Goal: Task Accomplishment & Management: Use online tool/utility

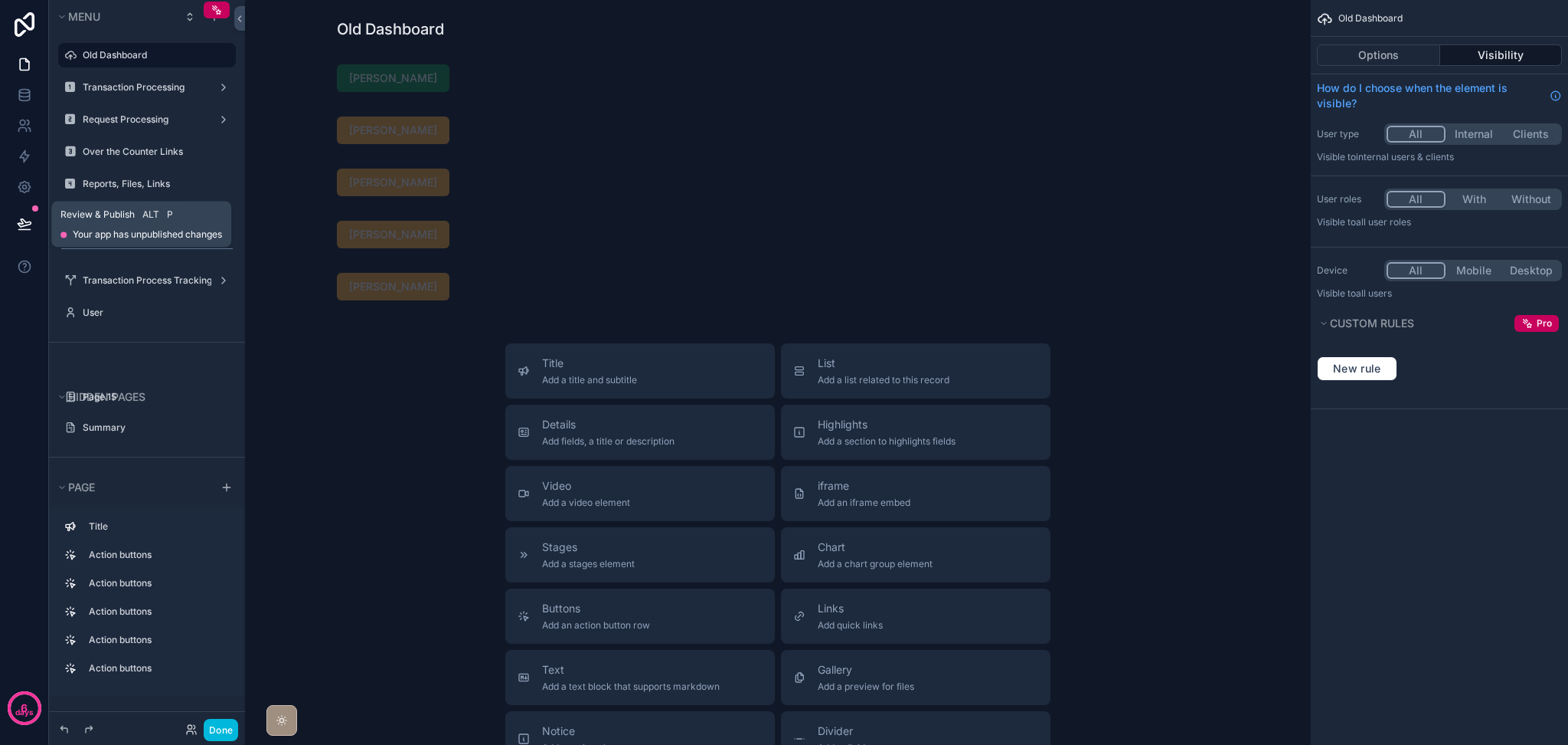
click at [29, 235] on button at bounding box center [25, 223] width 34 height 43
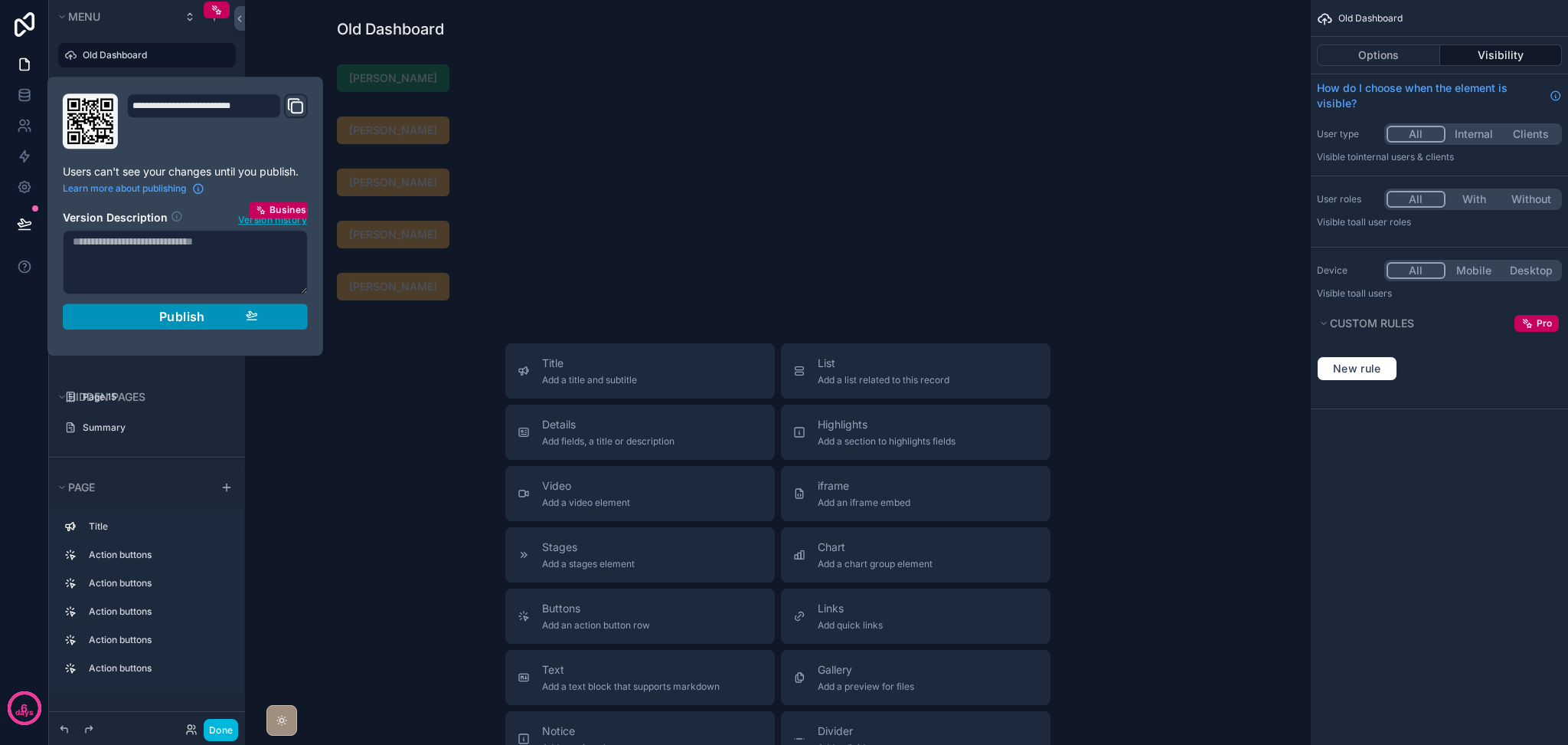
click at [149, 322] on div "Publish" at bounding box center [185, 316] width 146 height 15
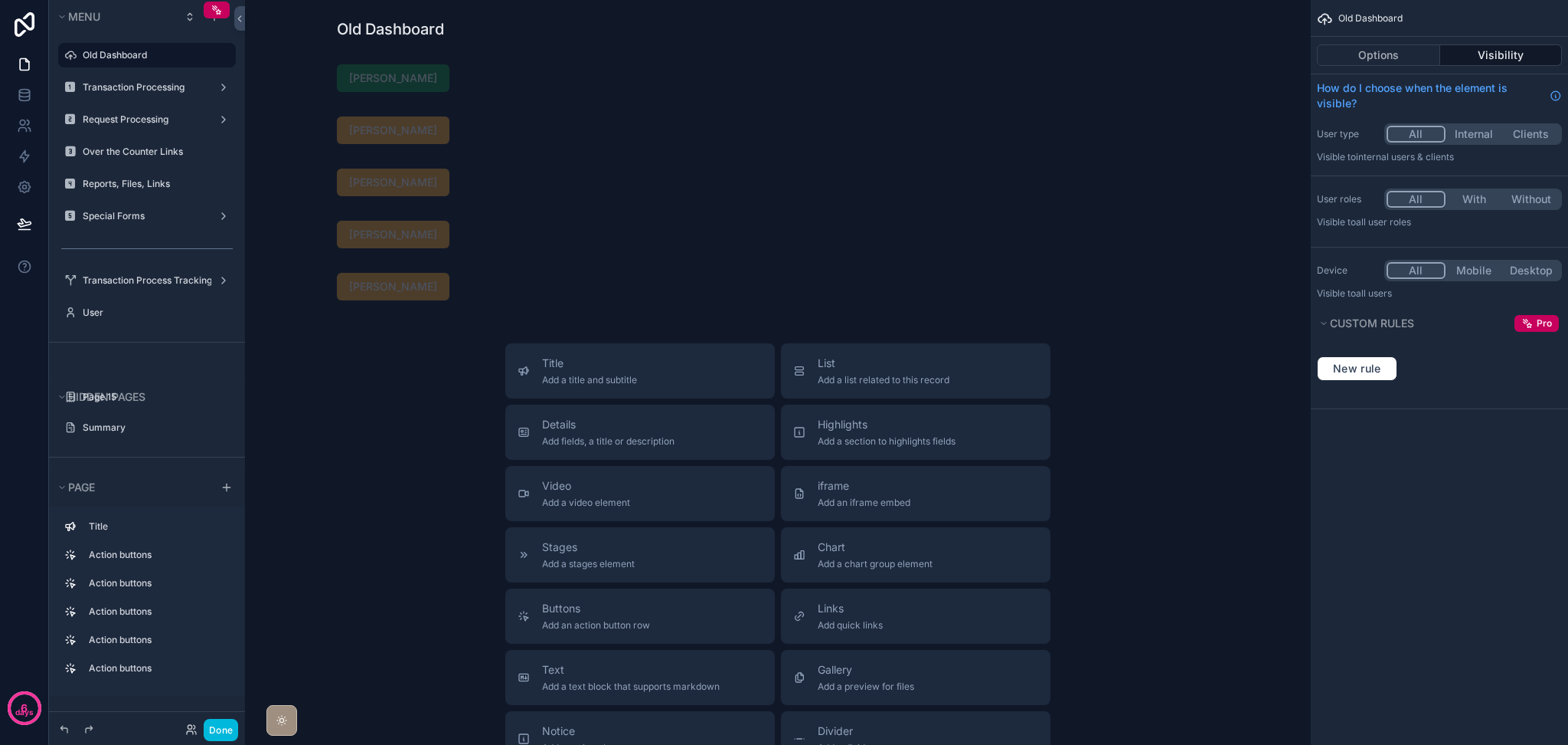
click at [4, 347] on div "6 days" at bounding box center [24, 372] width 49 height 745
click at [24, 128] on icon at bounding box center [24, 125] width 15 height 15
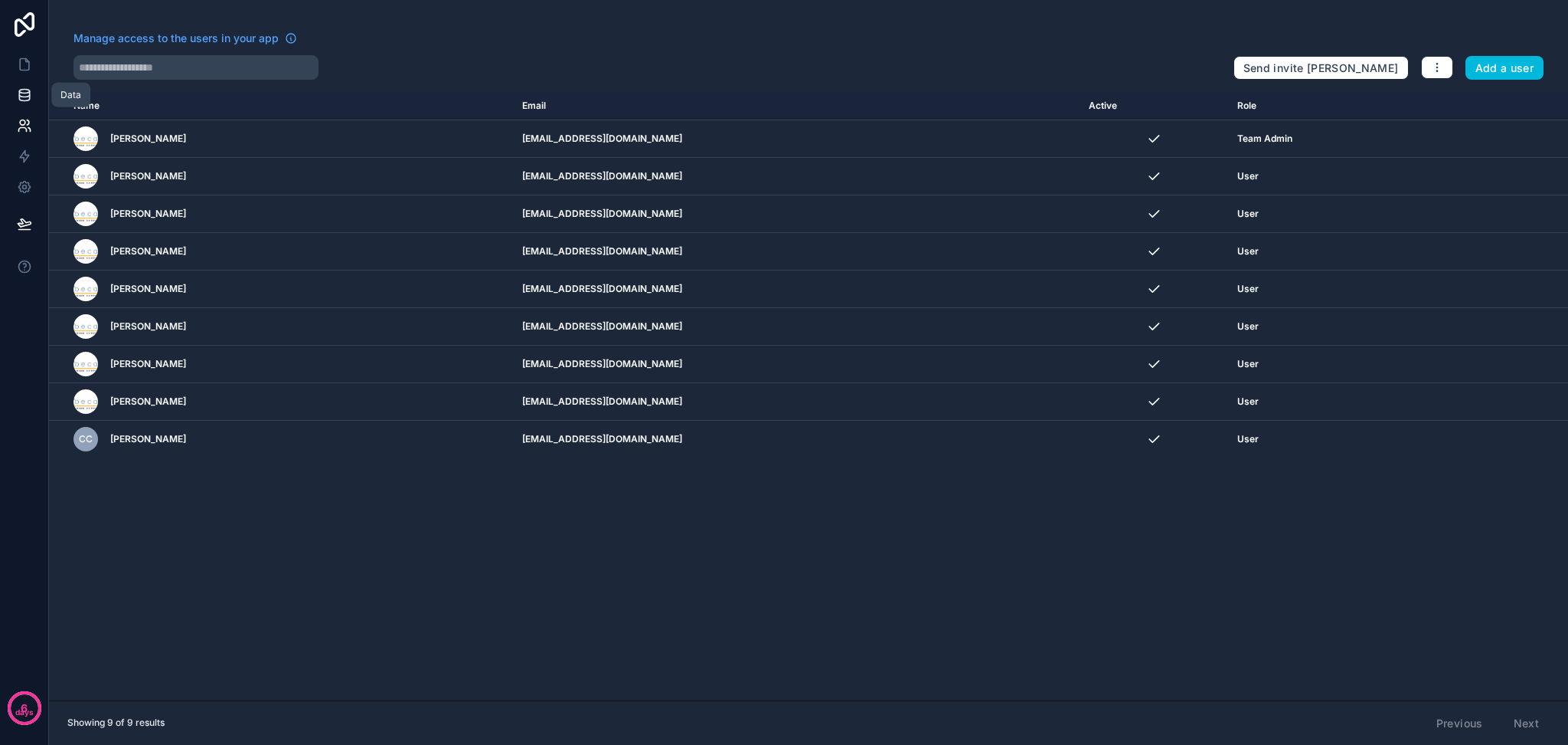
click at [22, 91] on icon at bounding box center [24, 94] width 15 height 15
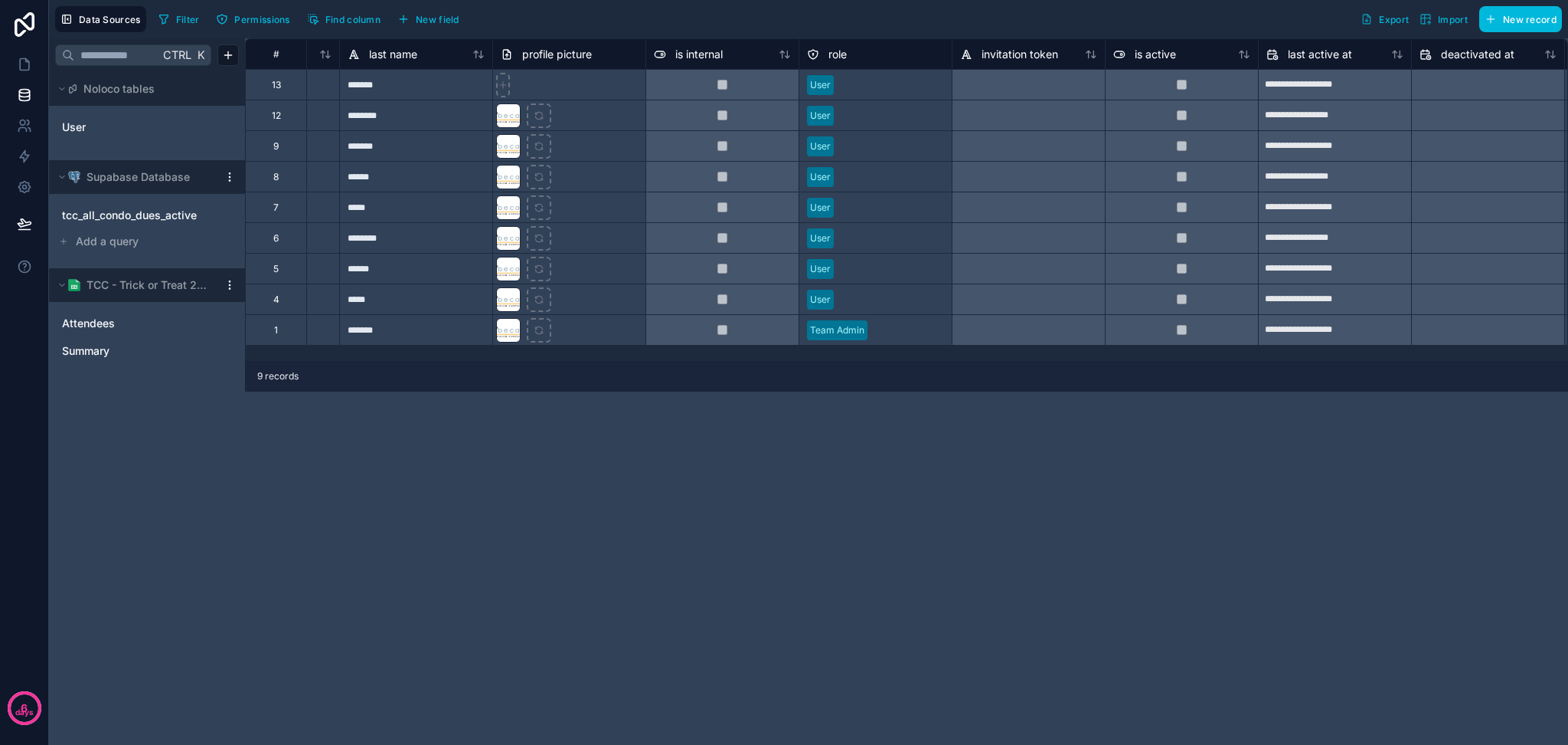
scroll to position [0, 275]
click at [15, 72] on link at bounding box center [24, 65] width 48 height 31
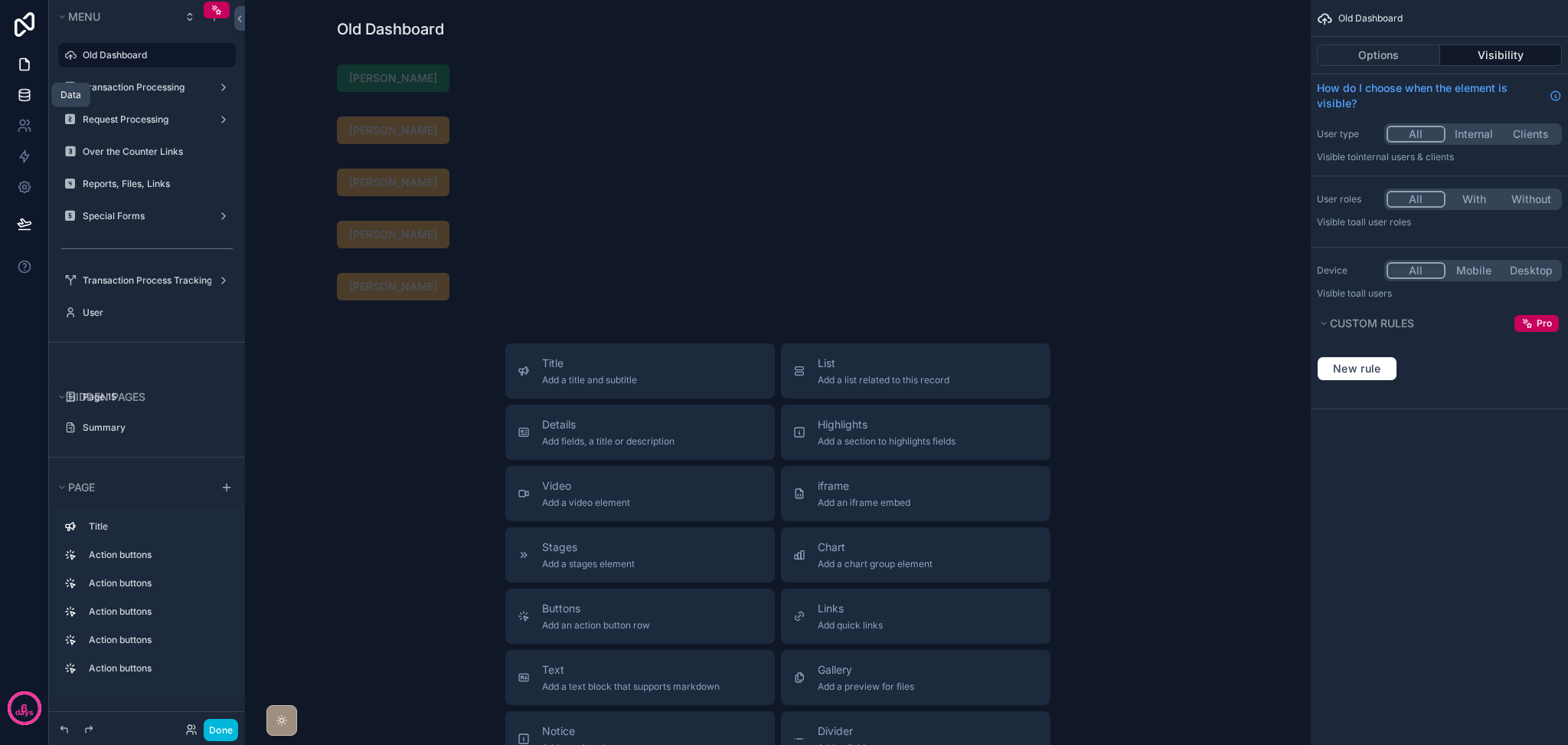
click at [27, 93] on icon at bounding box center [24, 94] width 15 height 15
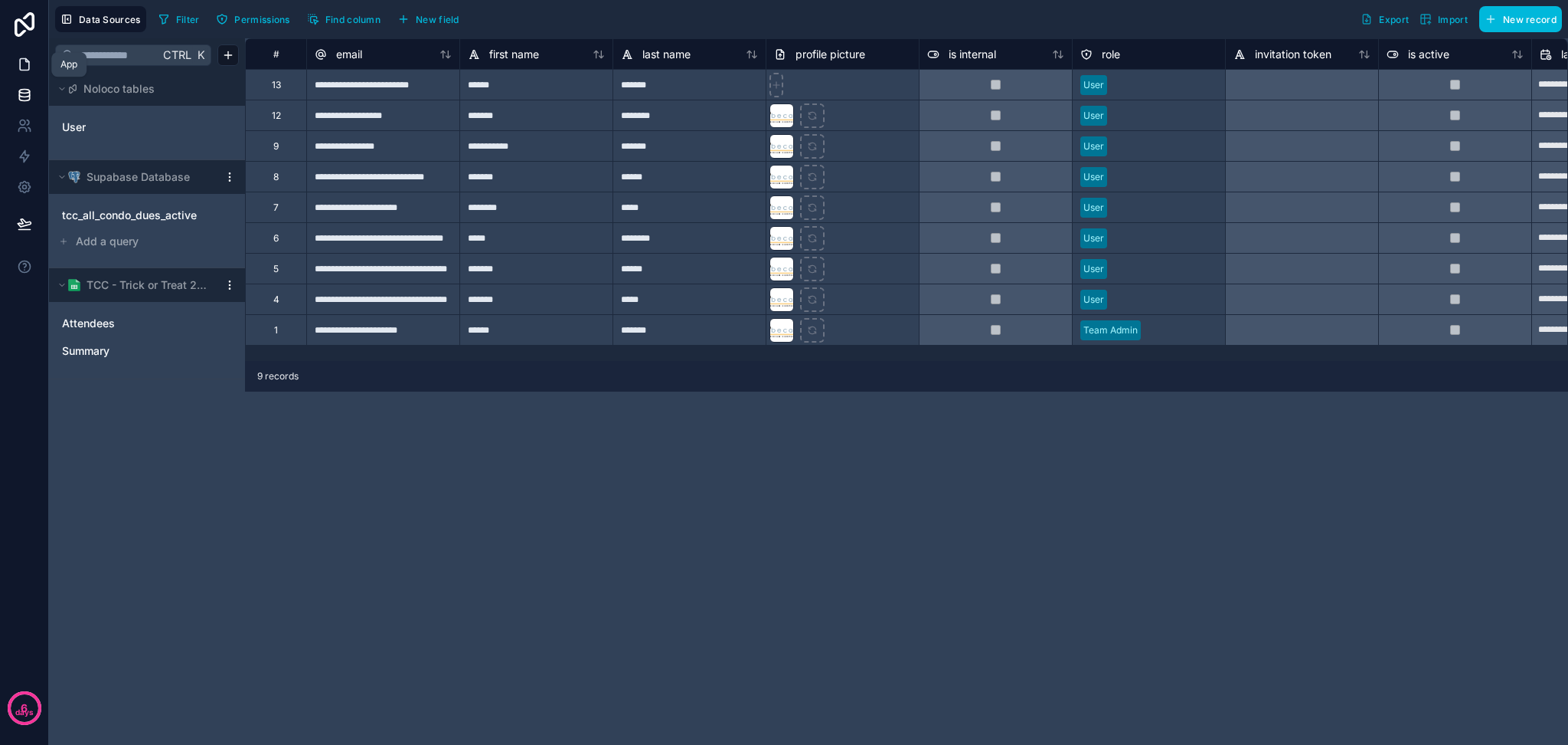
click at [20, 76] on link at bounding box center [24, 65] width 48 height 31
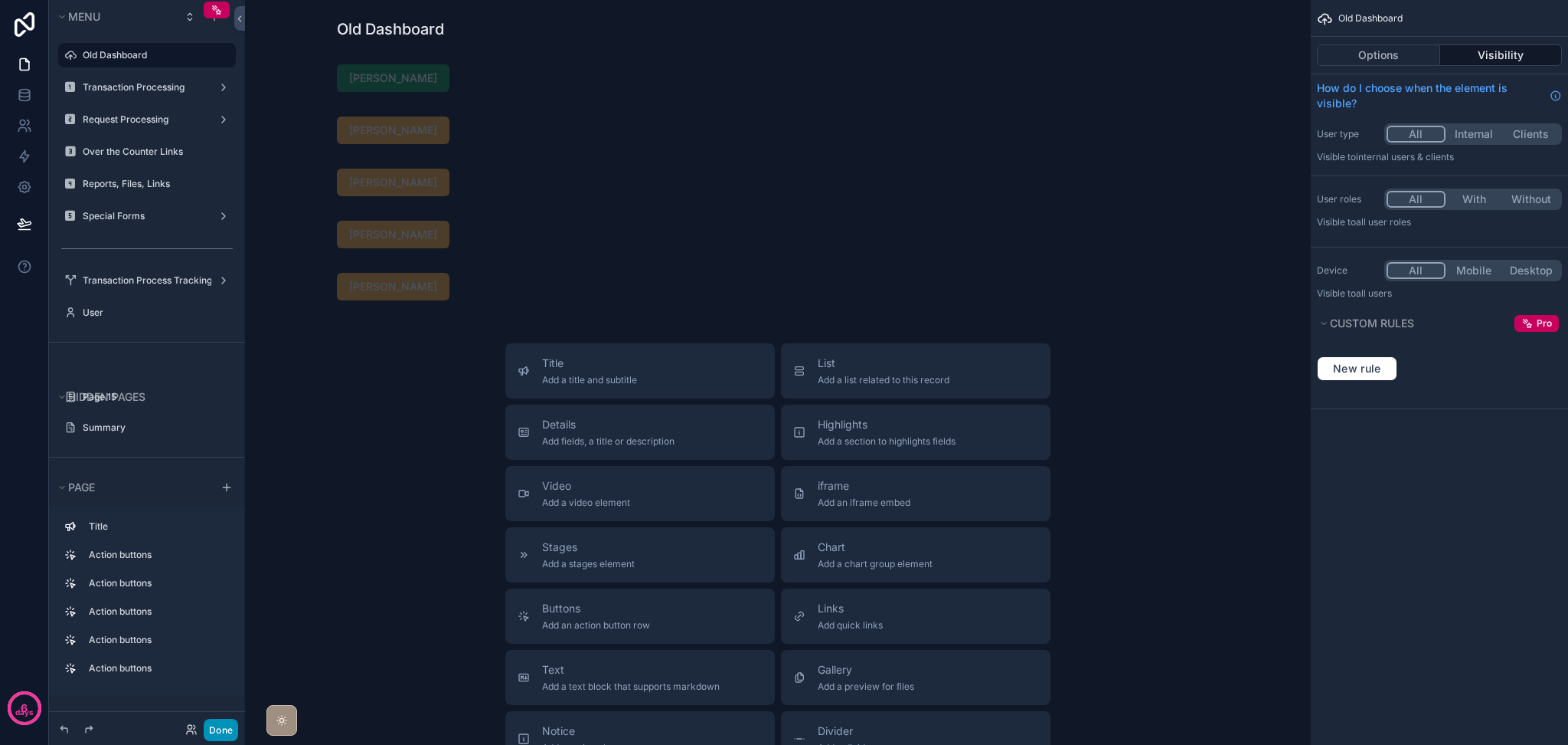
click at [226, 730] on button "Done" at bounding box center [221, 730] width 35 height 23
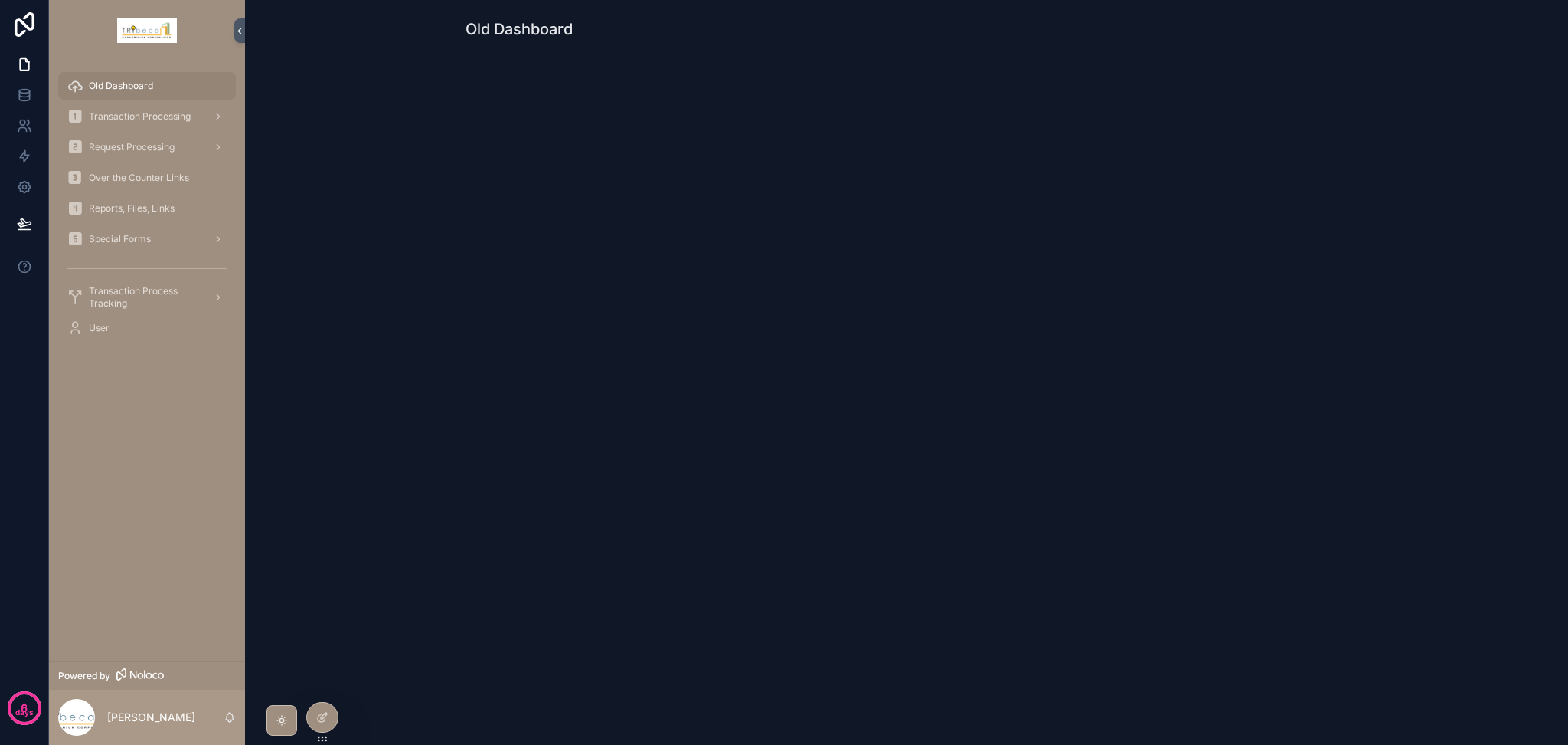
click at [0, 0] on icon at bounding box center [0, 0] width 0 height 0
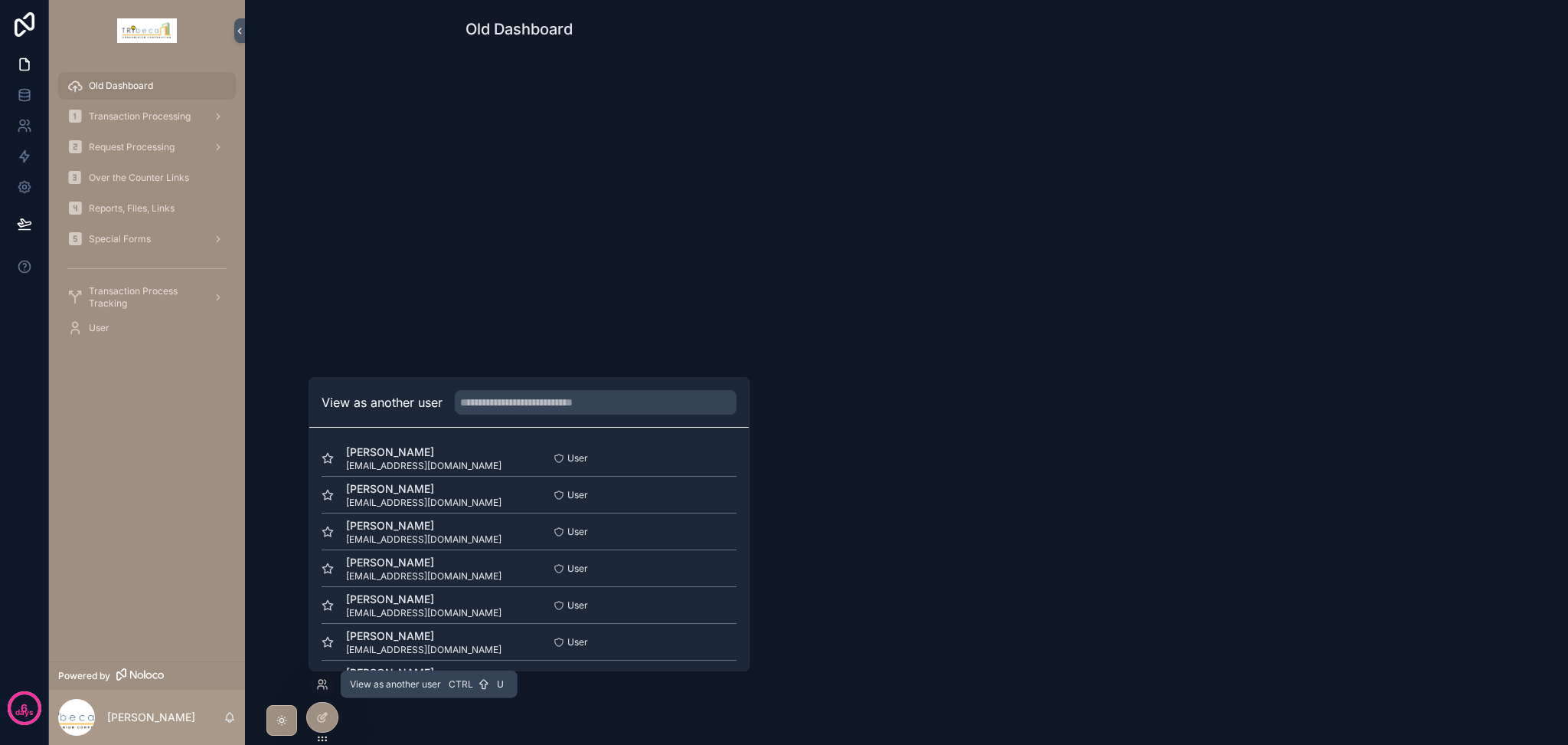
click at [0, 0] on button "Select" at bounding box center [0, 0] width 0 height 0
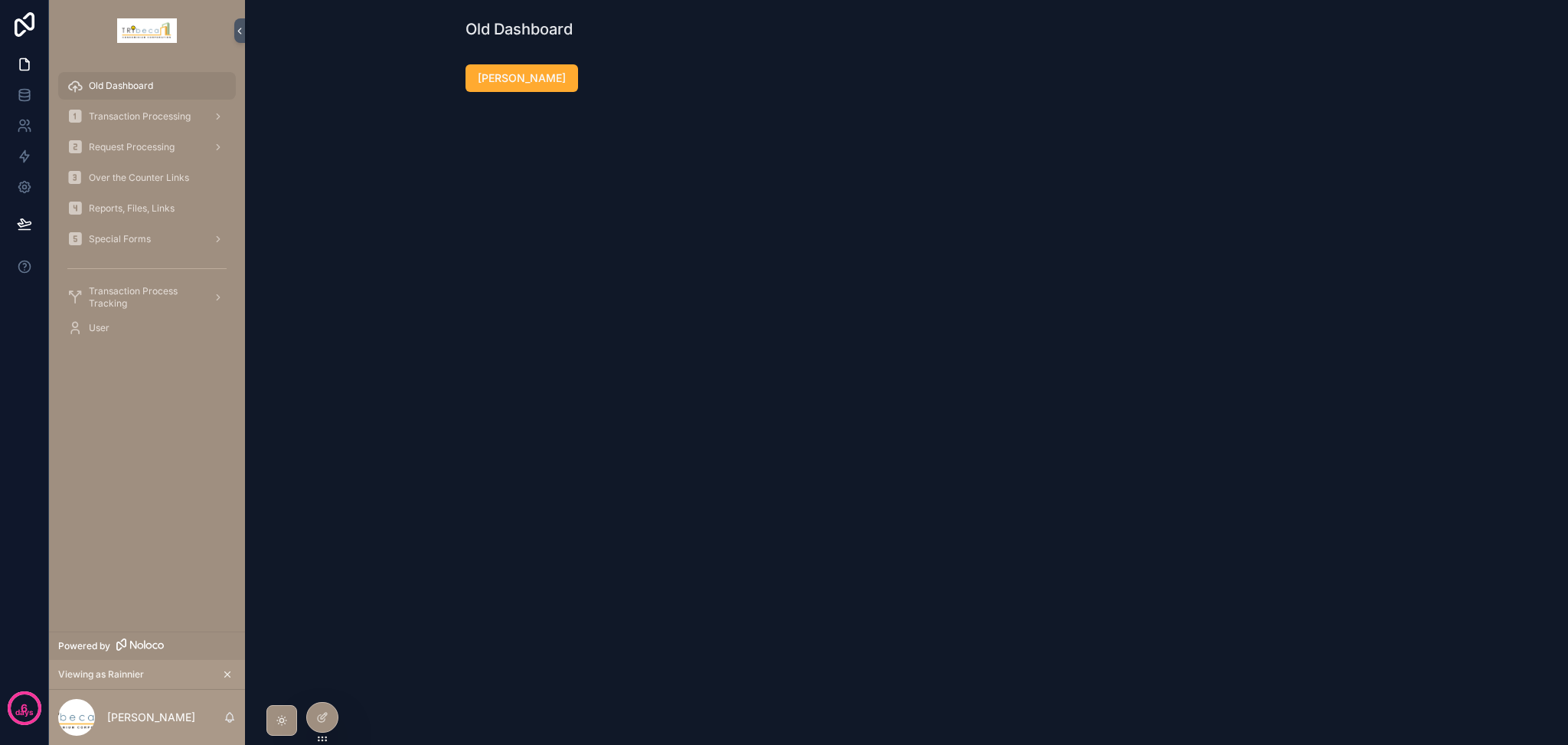
click at [101, 122] on span "Transaction Processing" at bounding box center [139, 116] width 102 height 12
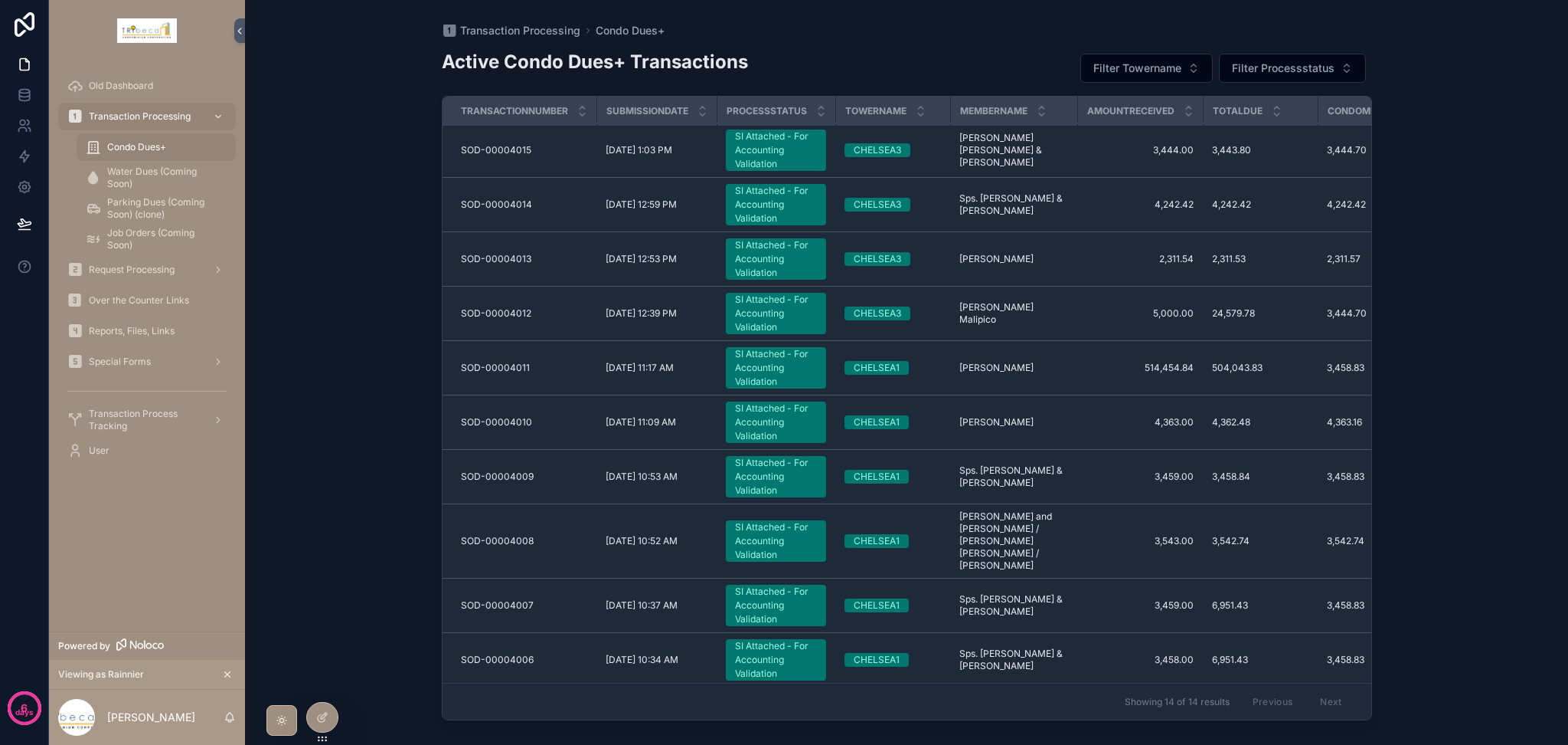
scroll to position [9, 0]
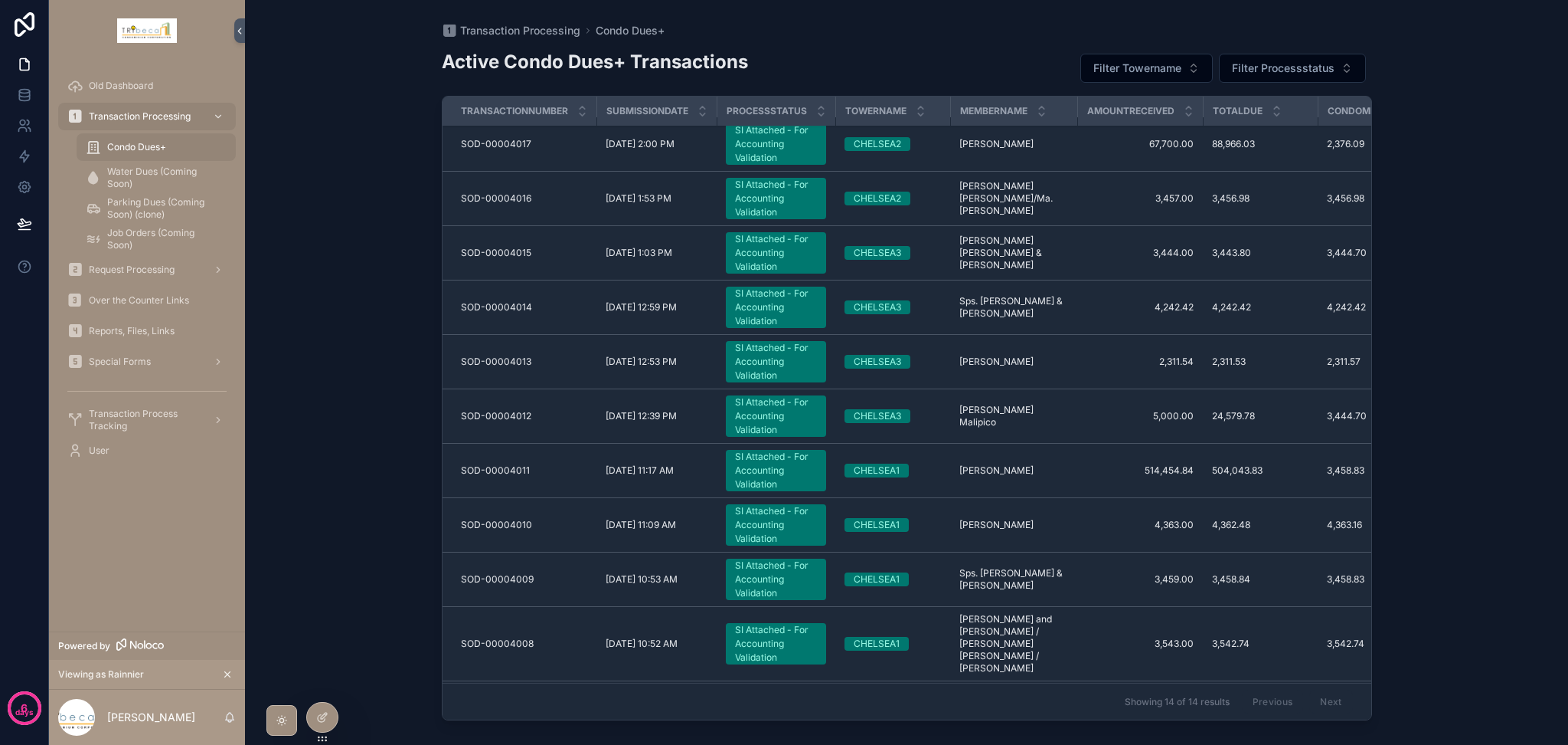
click at [102, 415] on span "Transaction Process Tracking" at bounding box center [144, 419] width 112 height 24
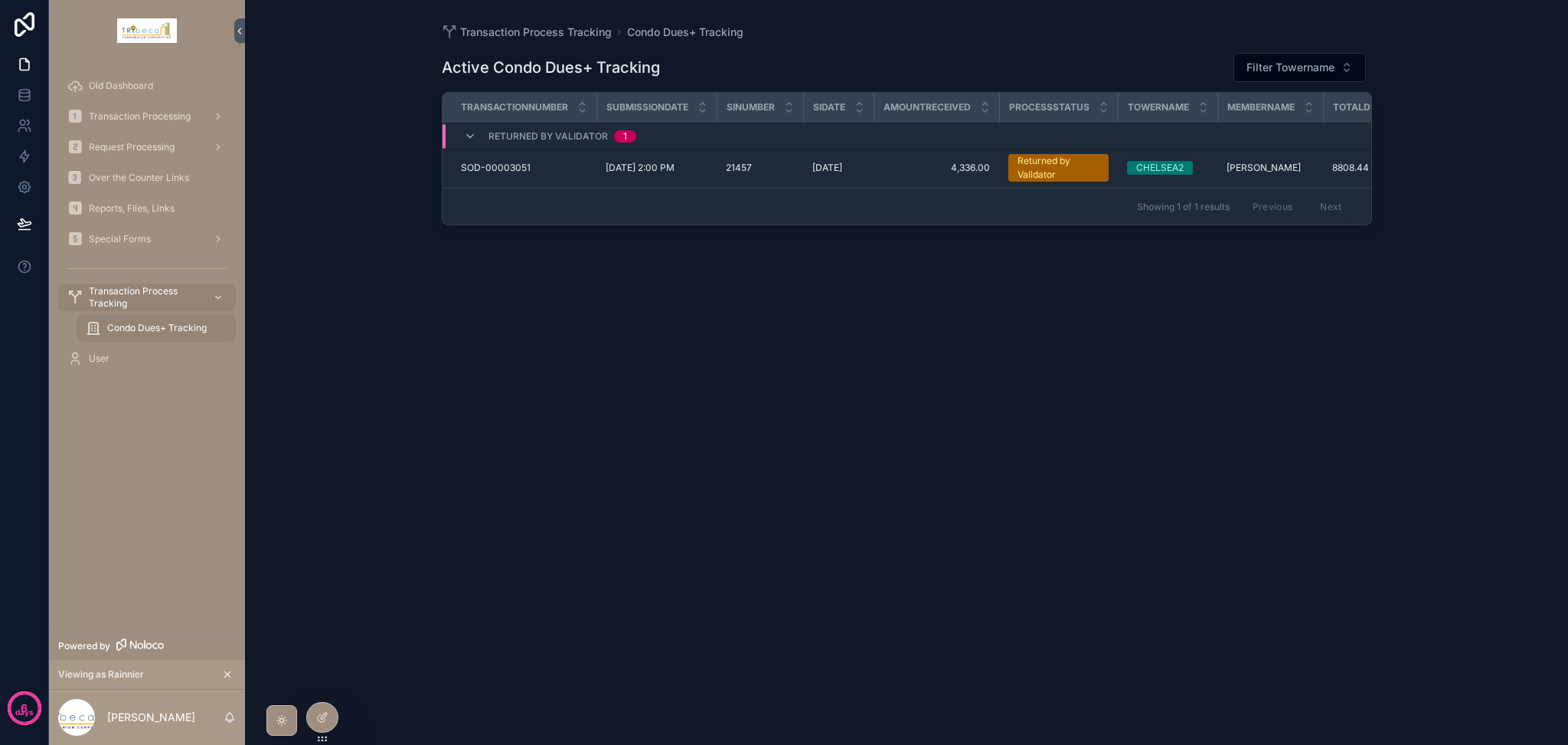
click at [119, 122] on span "Transaction Processing" at bounding box center [139, 116] width 102 height 12
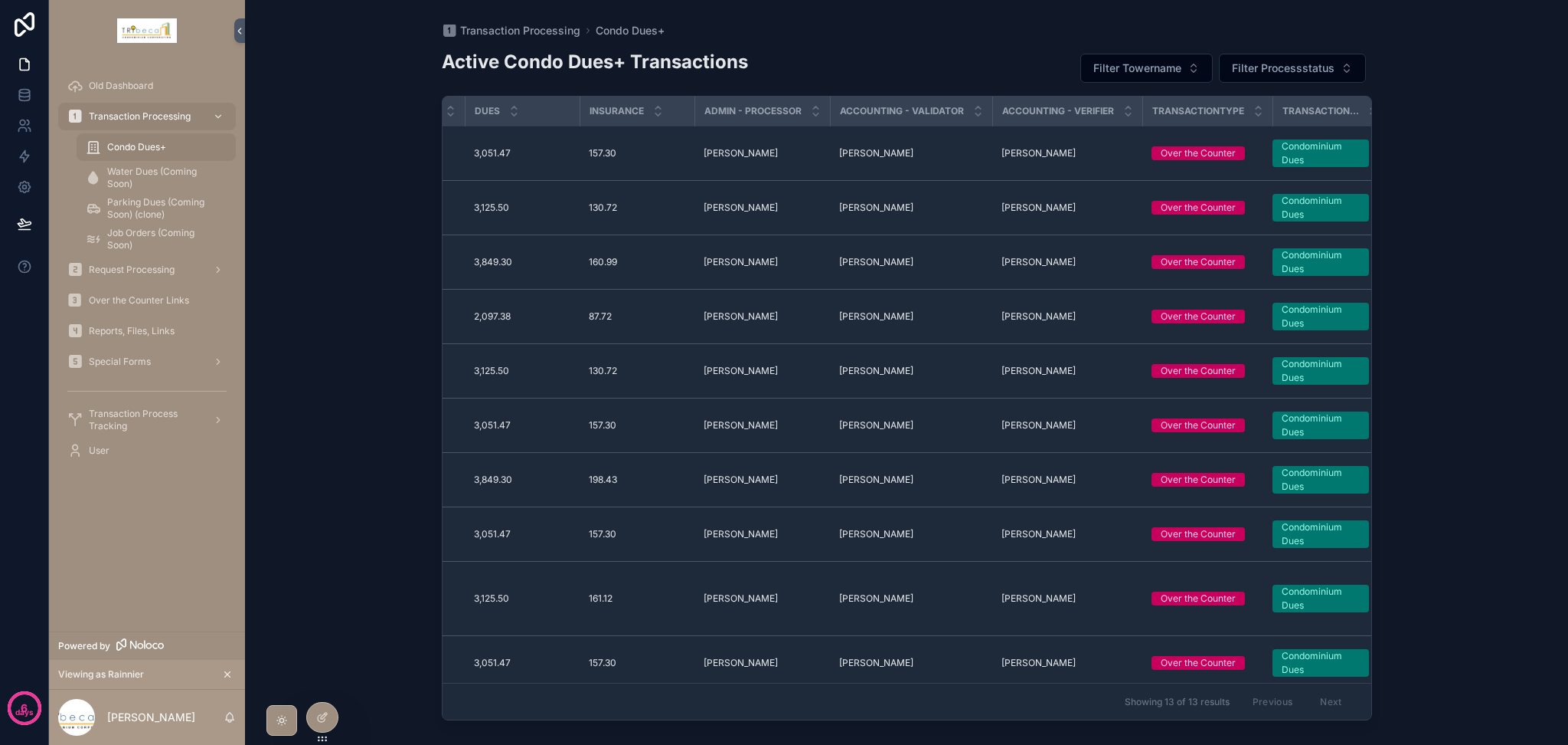
scroll to position [0, 1089]
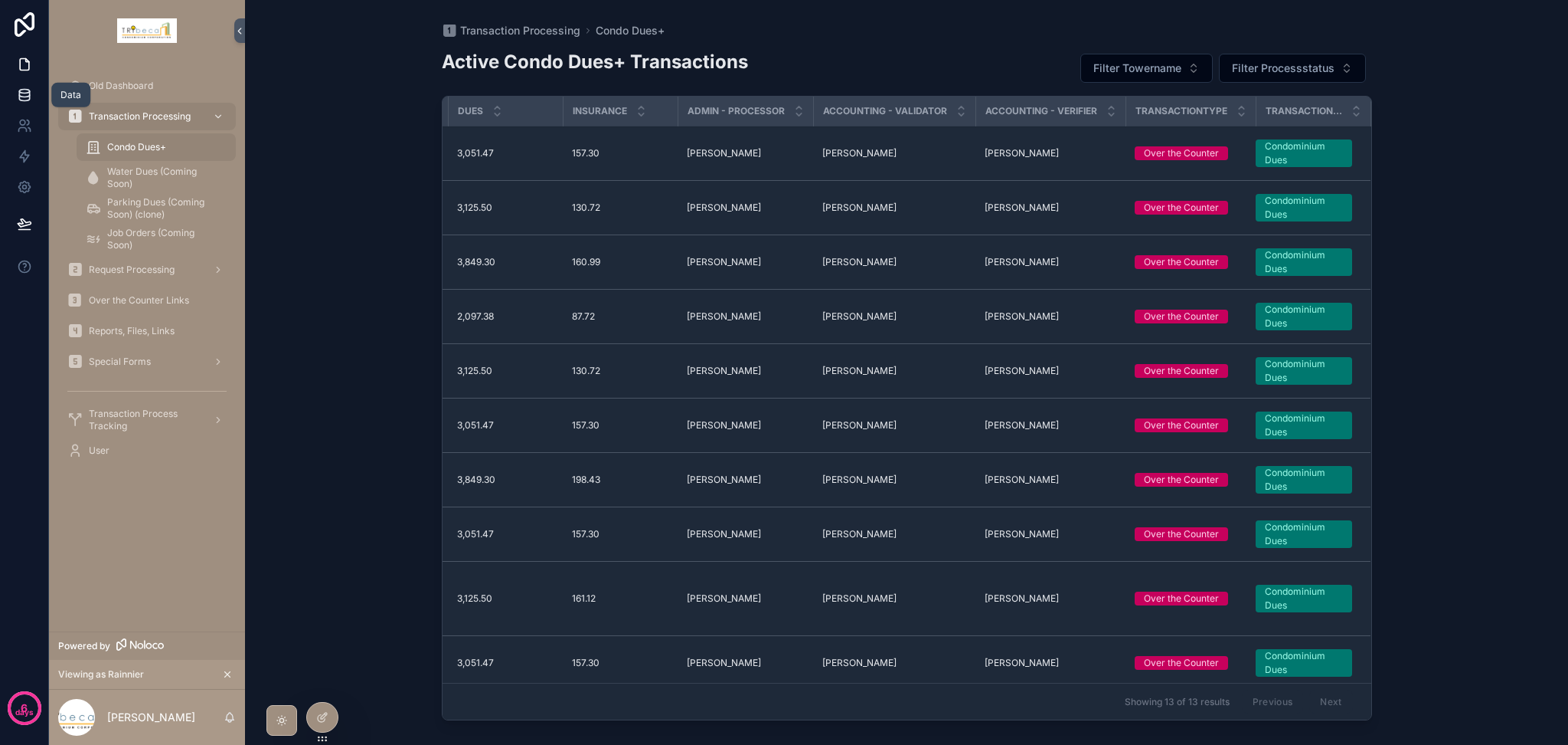
click at [25, 94] on icon at bounding box center [24, 94] width 15 height 15
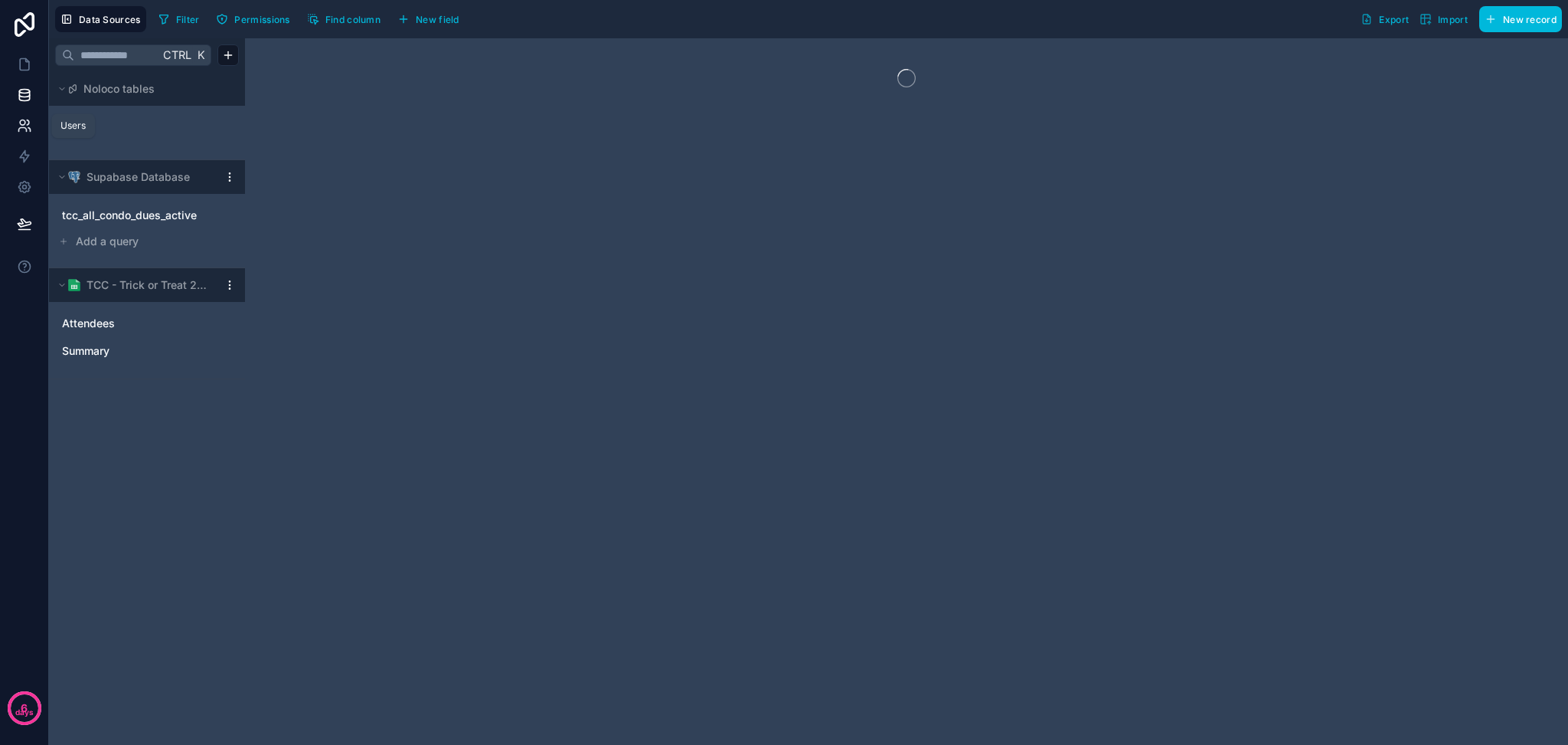
click at [27, 123] on icon at bounding box center [24, 125] width 15 height 15
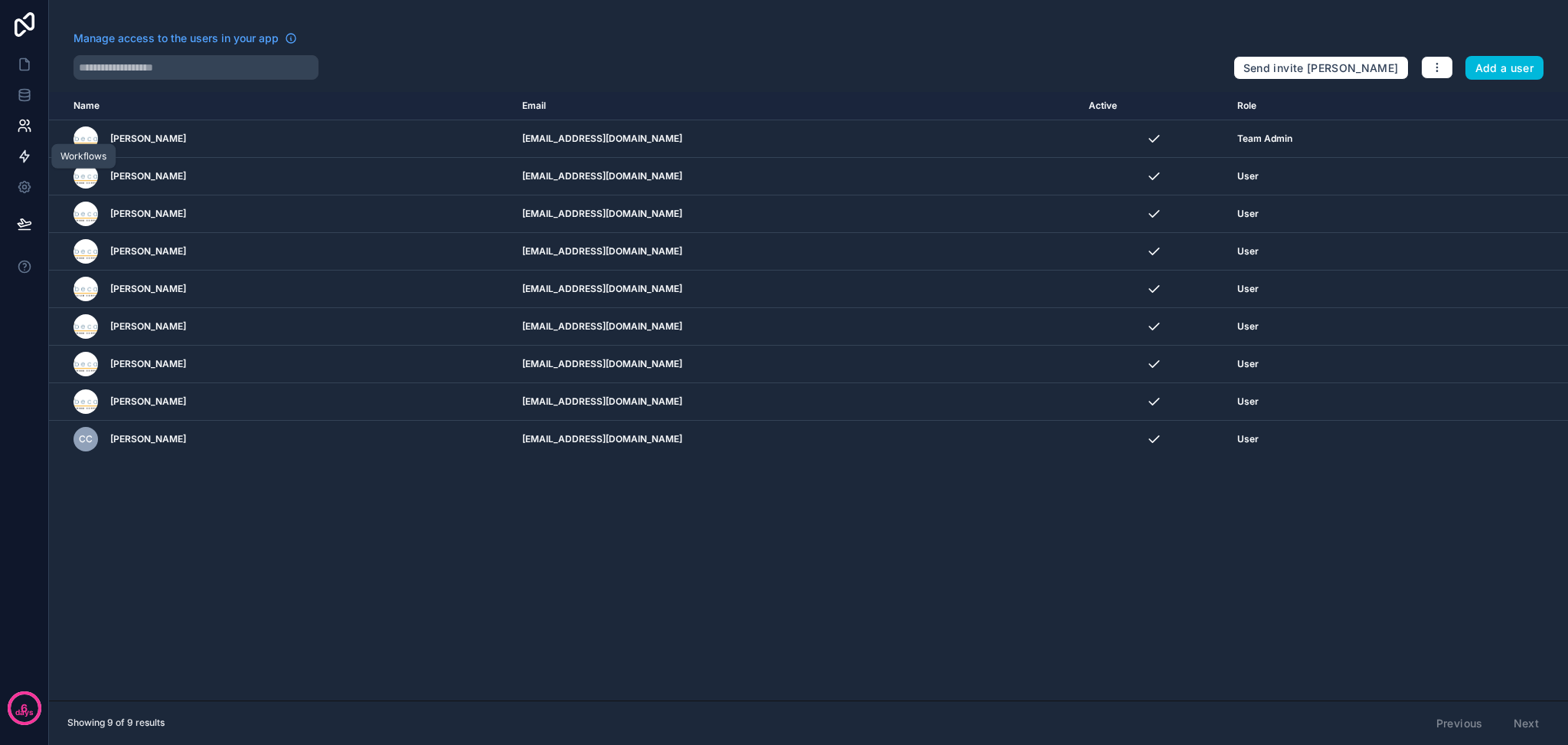
click at [28, 153] on icon at bounding box center [24, 156] width 15 height 15
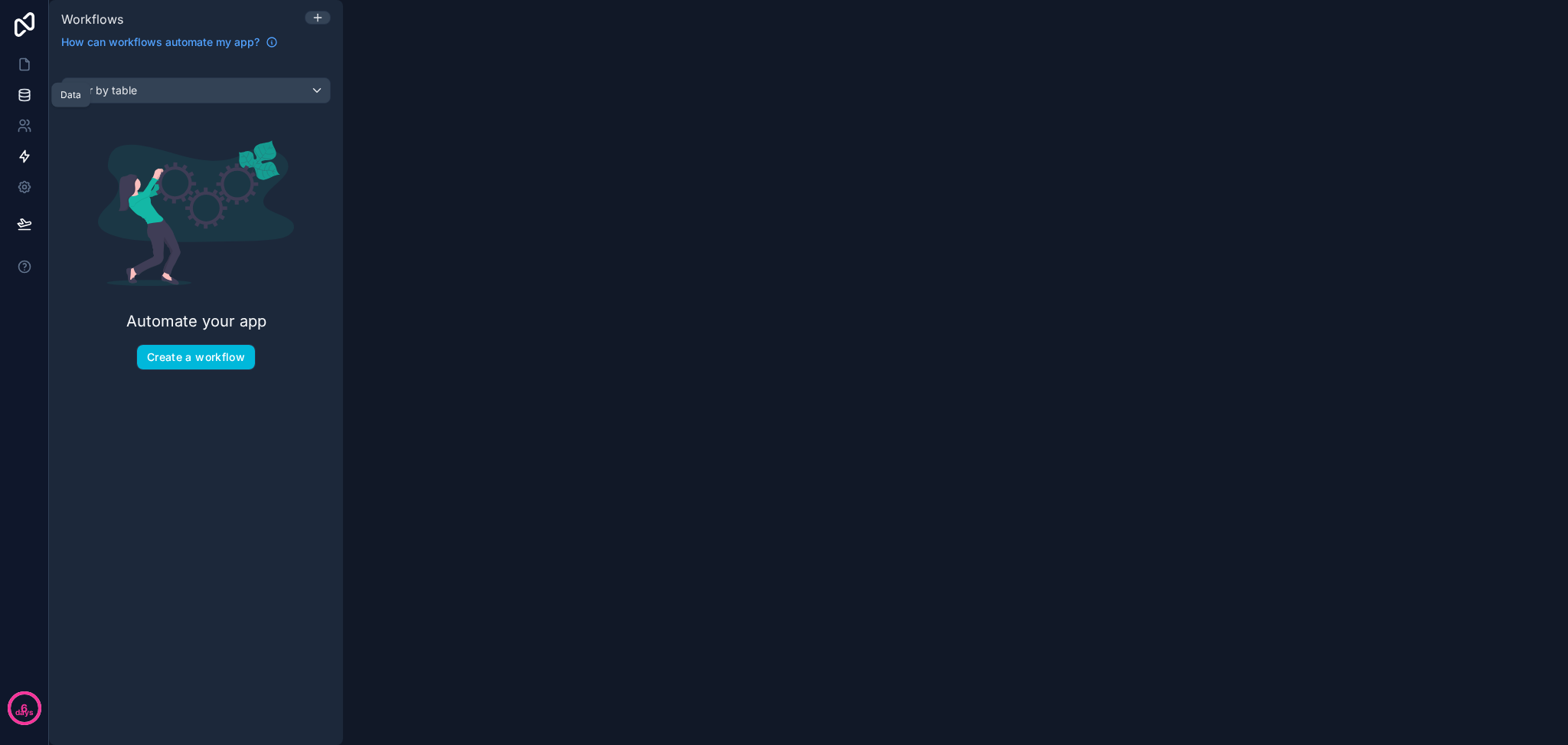
click at [20, 98] on icon at bounding box center [24, 94] width 15 height 15
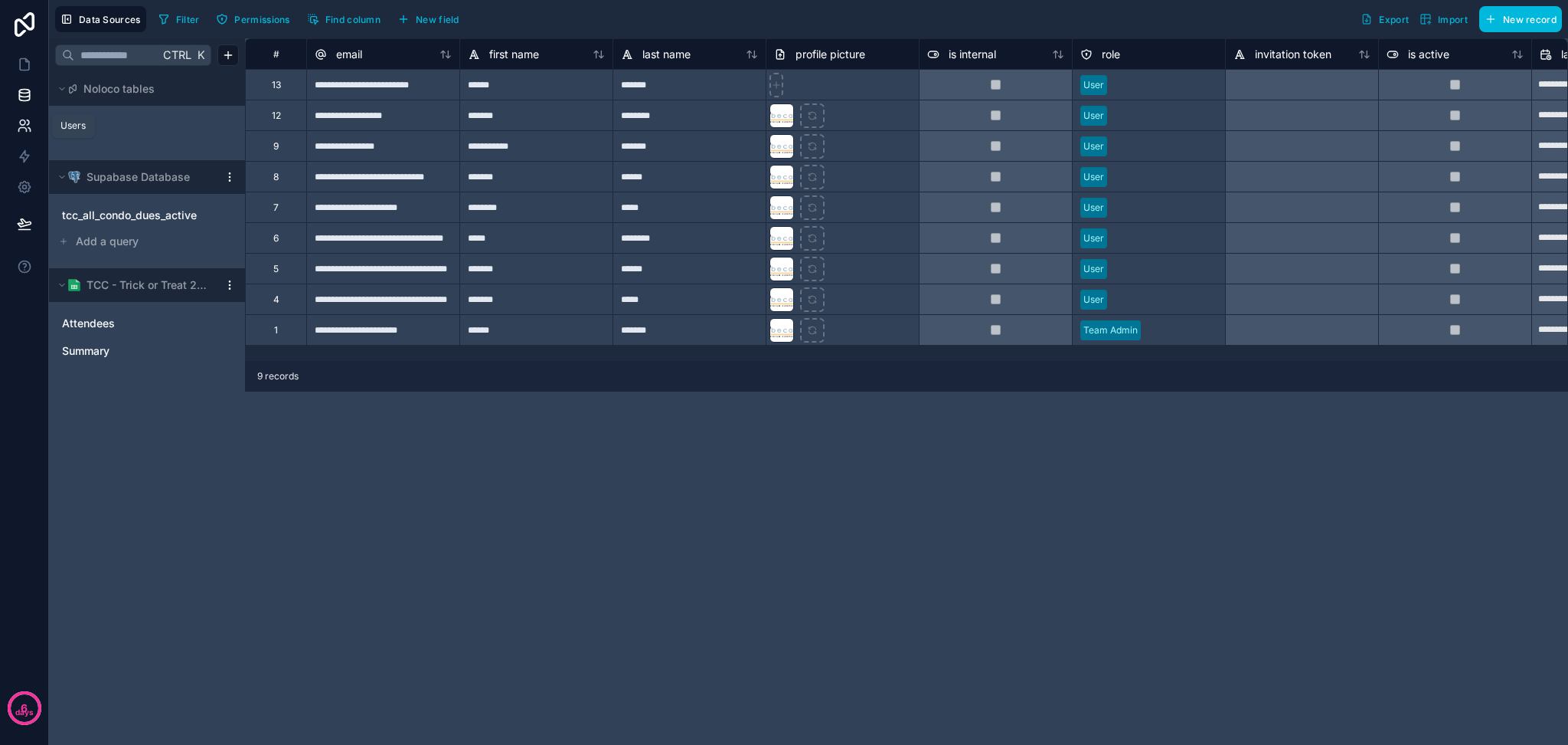
click at [29, 135] on link at bounding box center [24, 126] width 48 height 31
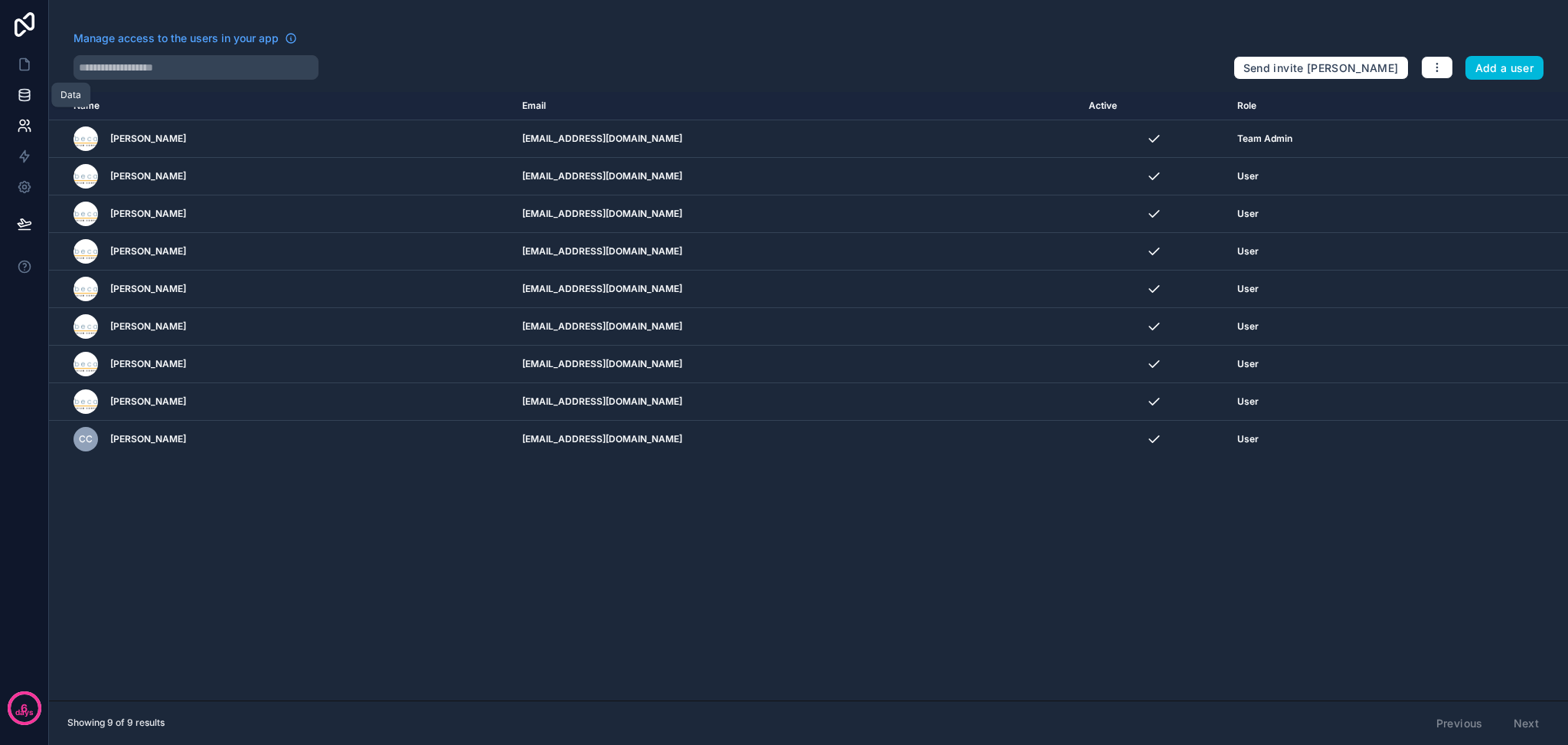
click at [25, 107] on link at bounding box center [24, 95] width 48 height 31
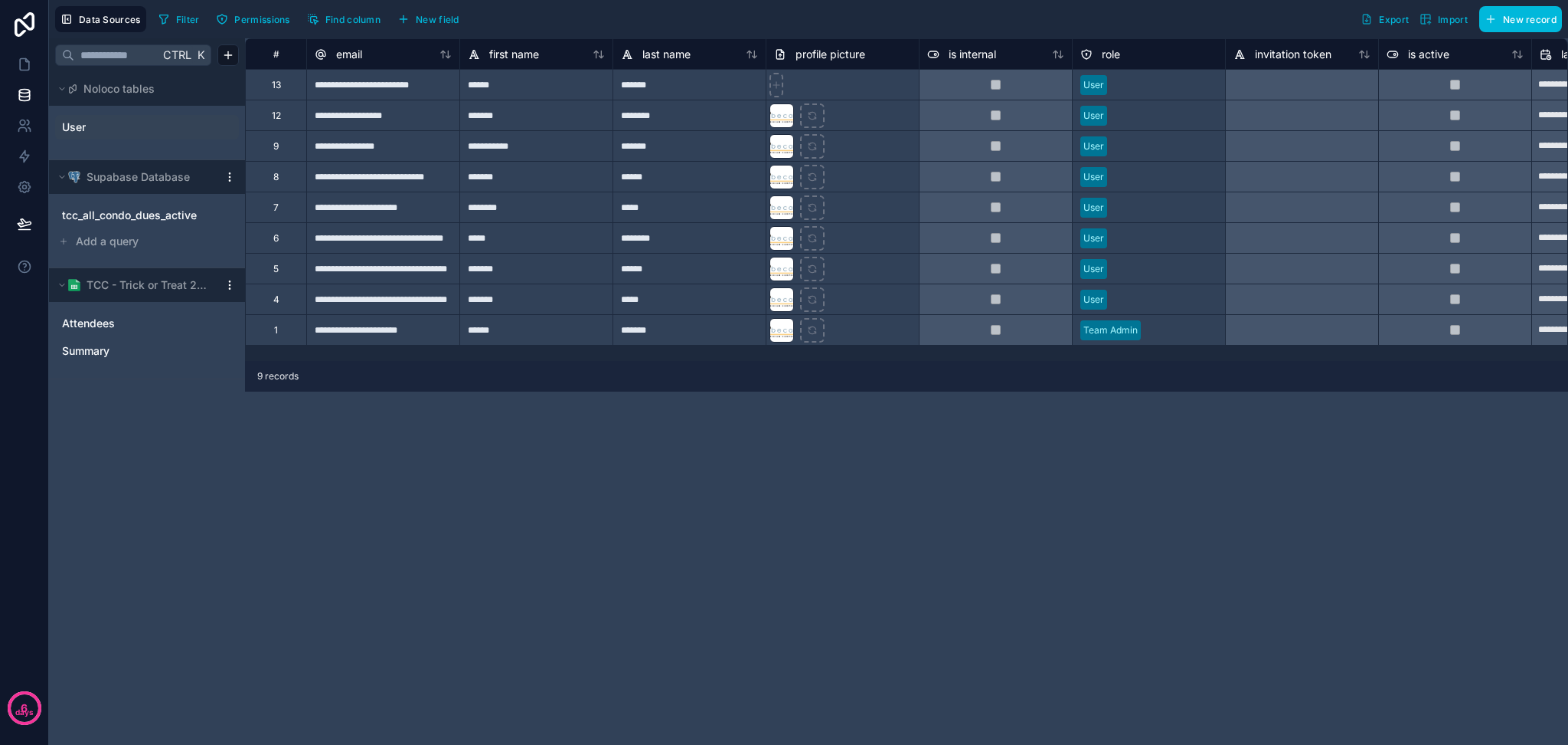
click at [120, 126] on link "User" at bounding box center [124, 127] width 124 height 15
click at [714, 114] on div "********" at bounding box center [689, 115] width 153 height 31
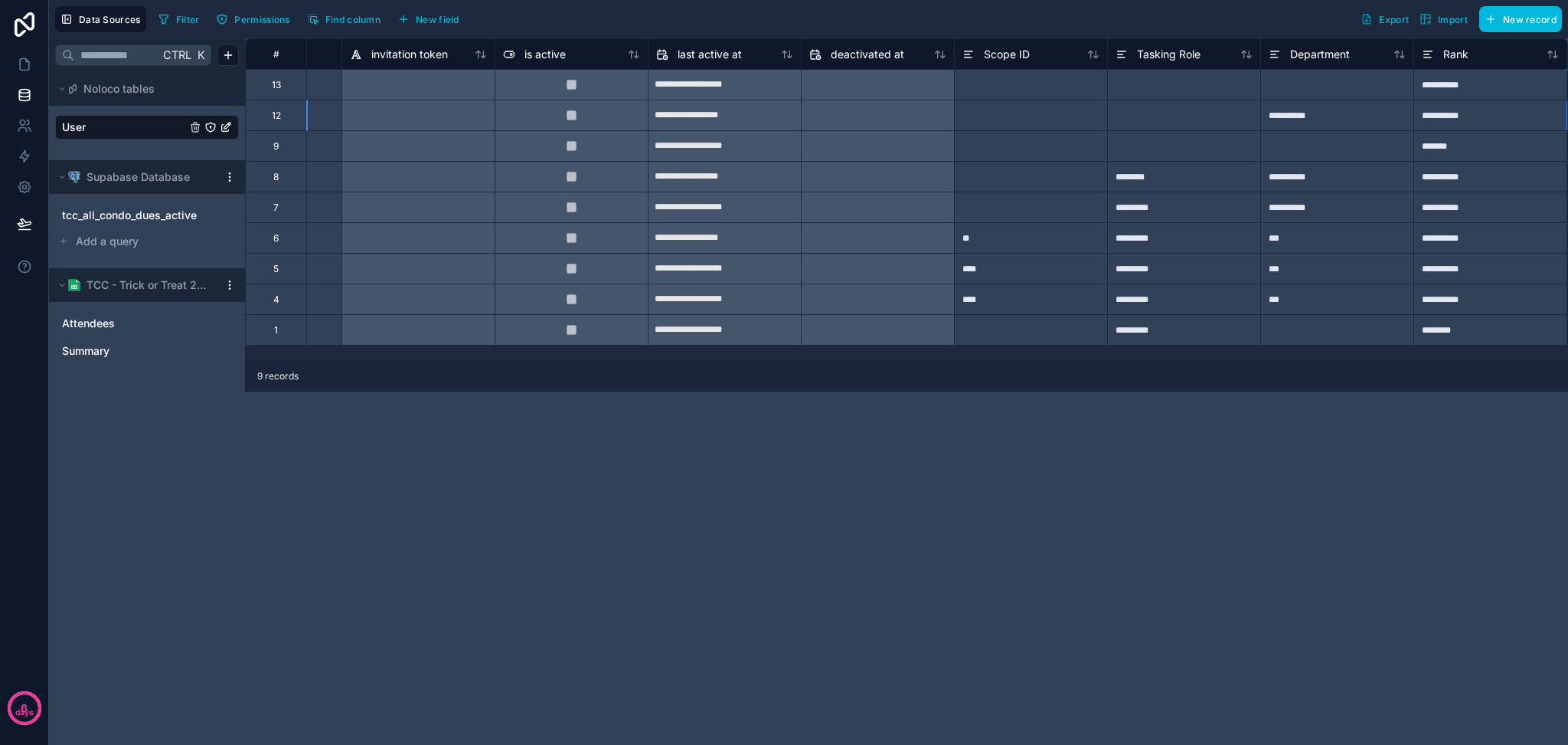
scroll to position [0, 1495]
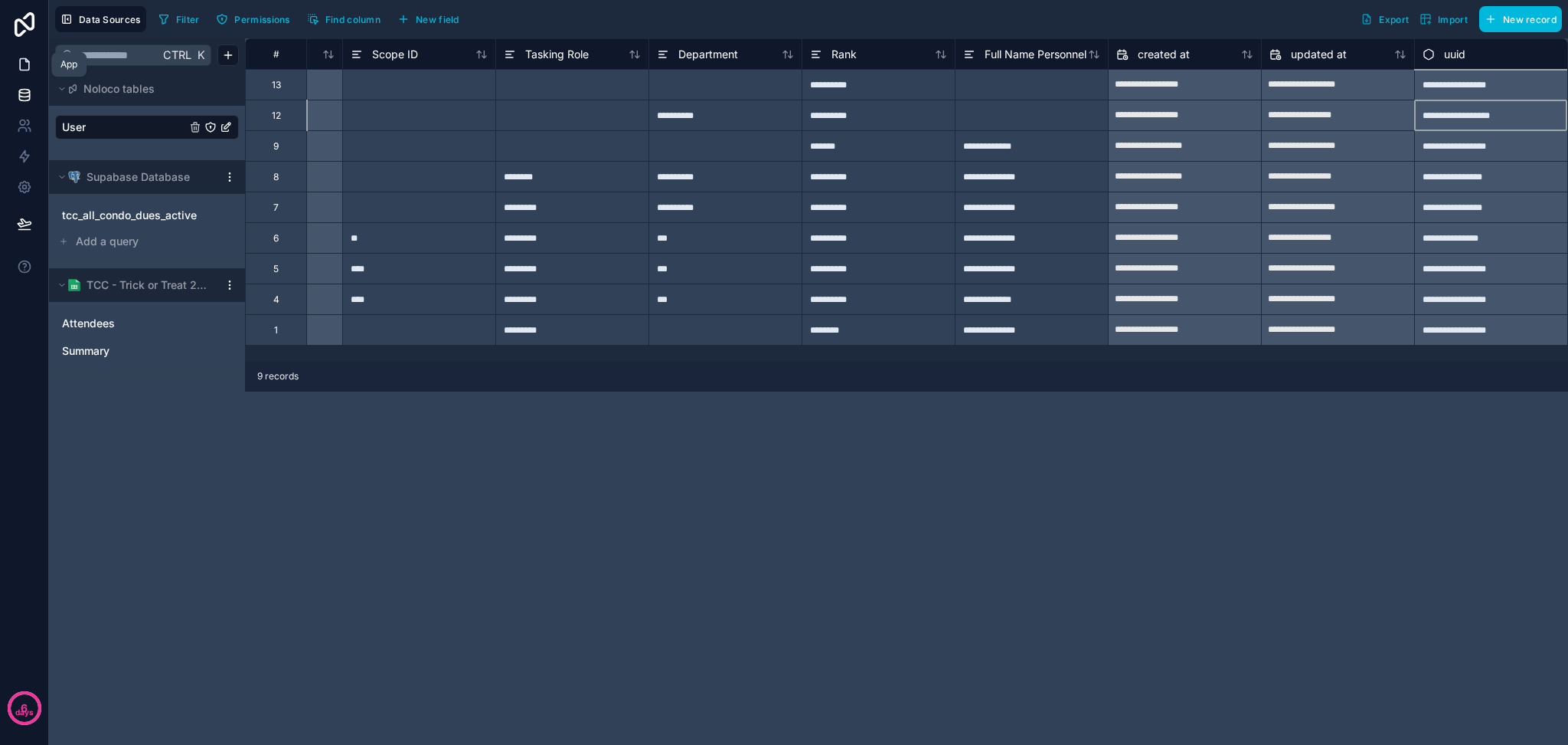
click at [27, 59] on icon at bounding box center [24, 64] width 15 height 15
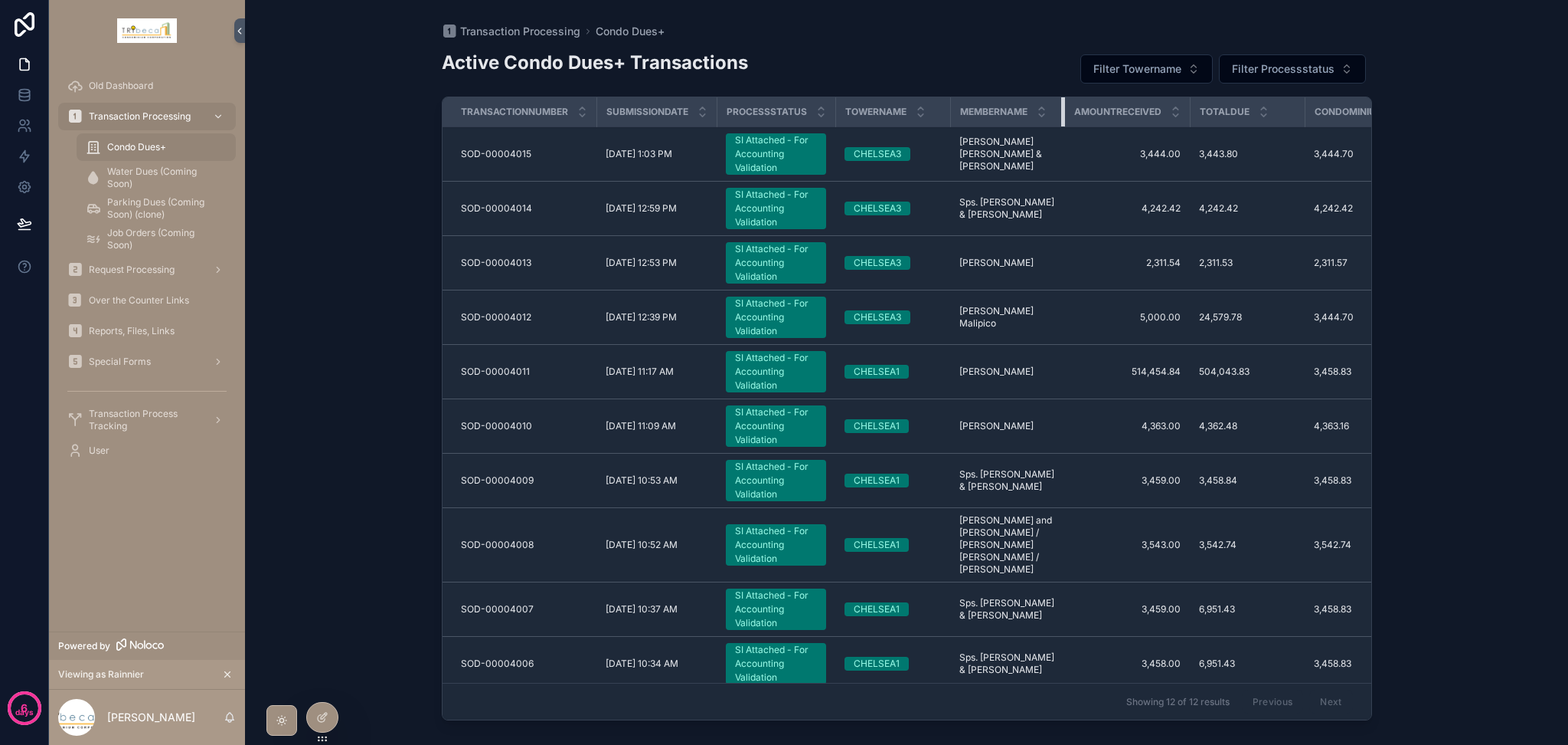
drag, startPoint x: 1075, startPoint y: 113, endPoint x: 1062, endPoint y: 121, distance: 15.3
click at [1062, 121] on div "scrollable content" at bounding box center [1064, 112] width 6 height 29
drag, startPoint x: 1189, startPoint y: 113, endPoint x: 1166, endPoint y: 115, distance: 23.1
click at [1166, 115] on th "Amountreceived" at bounding box center [1127, 112] width 126 height 30
click at [1307, 117] on div "Condominiumduesforthemonth" at bounding box center [1408, 112] width 205 height 29
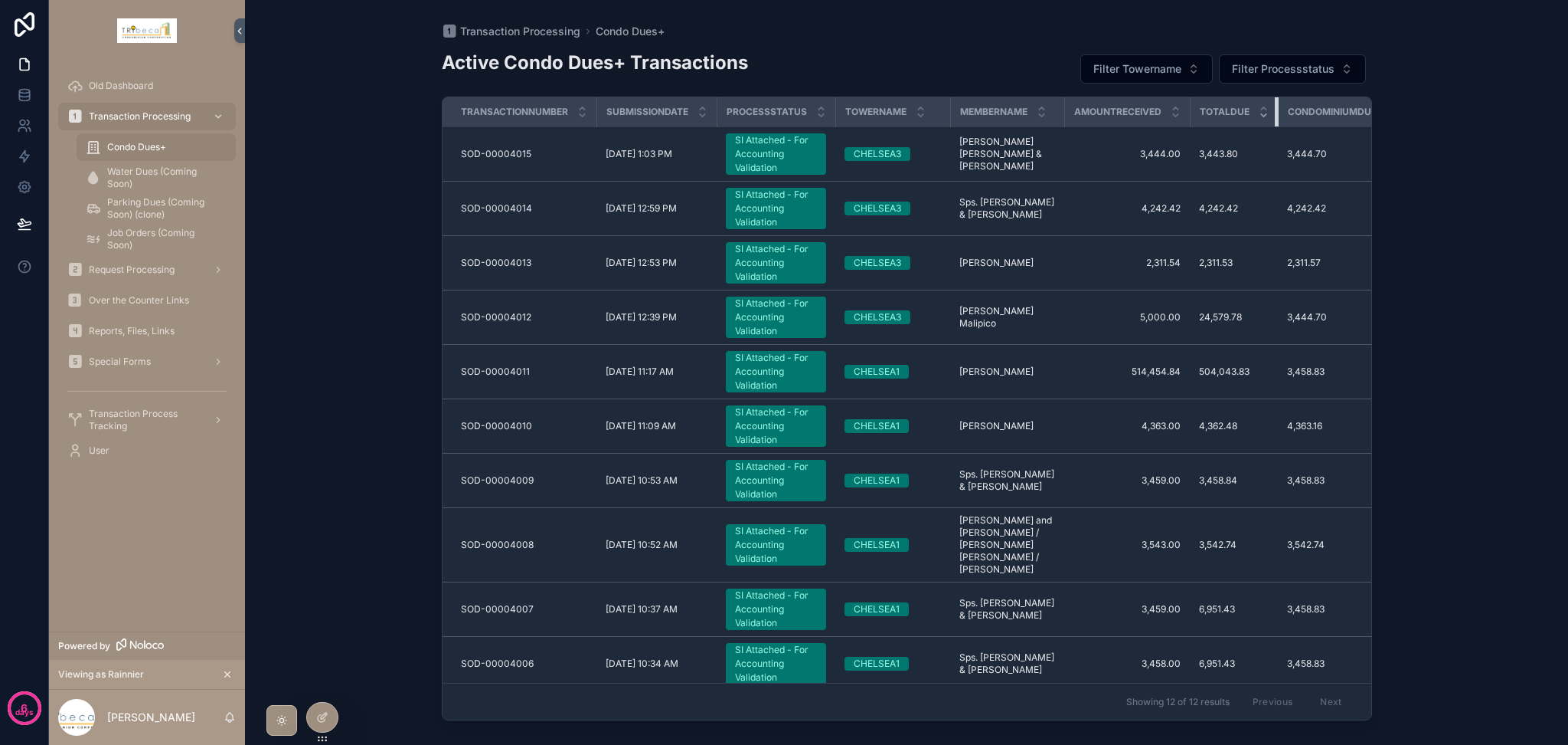
drag, startPoint x: 1303, startPoint y: 115, endPoint x: 1263, endPoint y: 115, distance: 40.0
click at [1263, 115] on th "Totaldue" at bounding box center [1233, 112] width 88 height 30
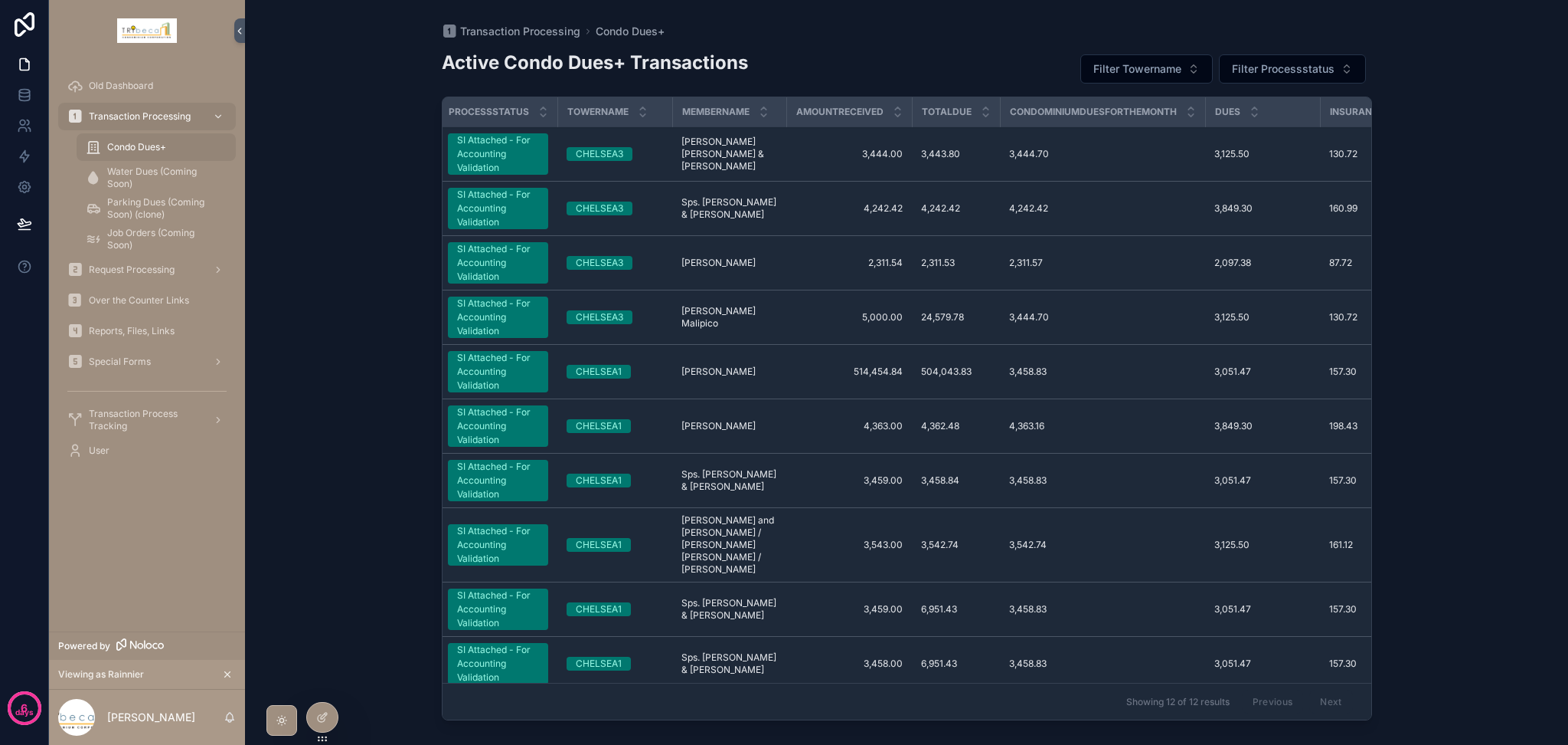
scroll to position [0, 323]
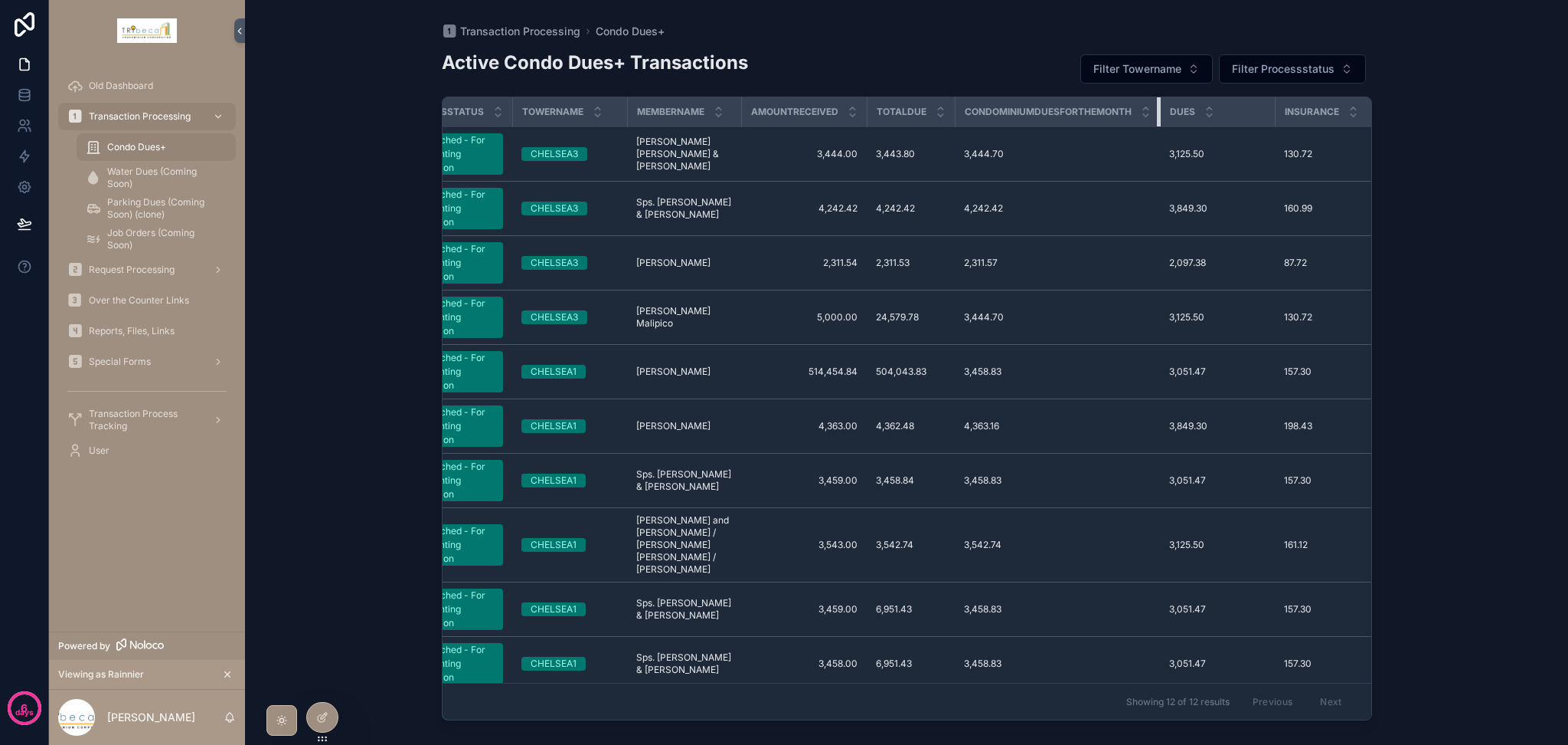
drag, startPoint x: 1159, startPoint y: 116, endPoint x: 1110, endPoint y: 120, distance: 49.2
click at [1110, 120] on th "Condominiumduesforthemonth" at bounding box center [1057, 112] width 205 height 30
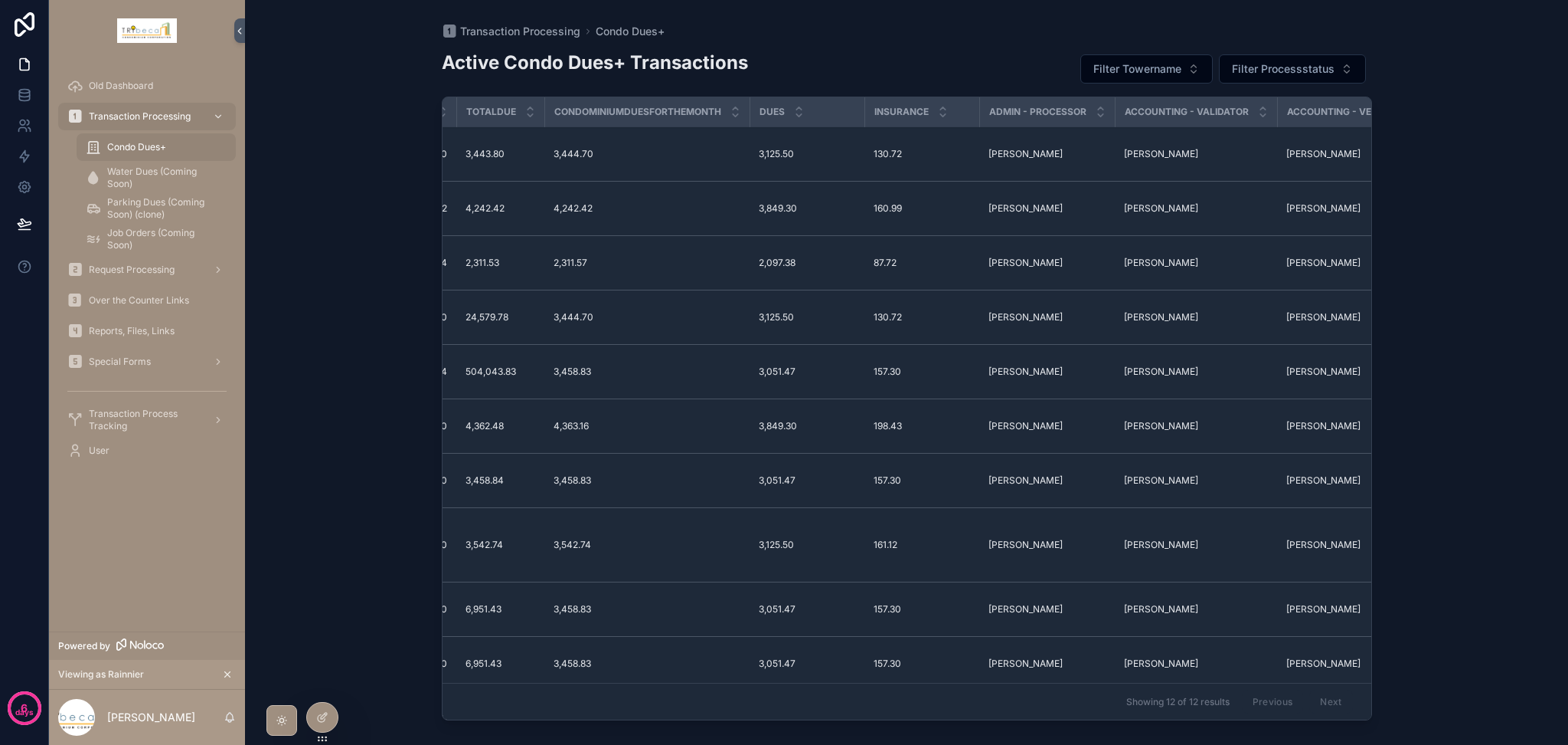
scroll to position [0, 0]
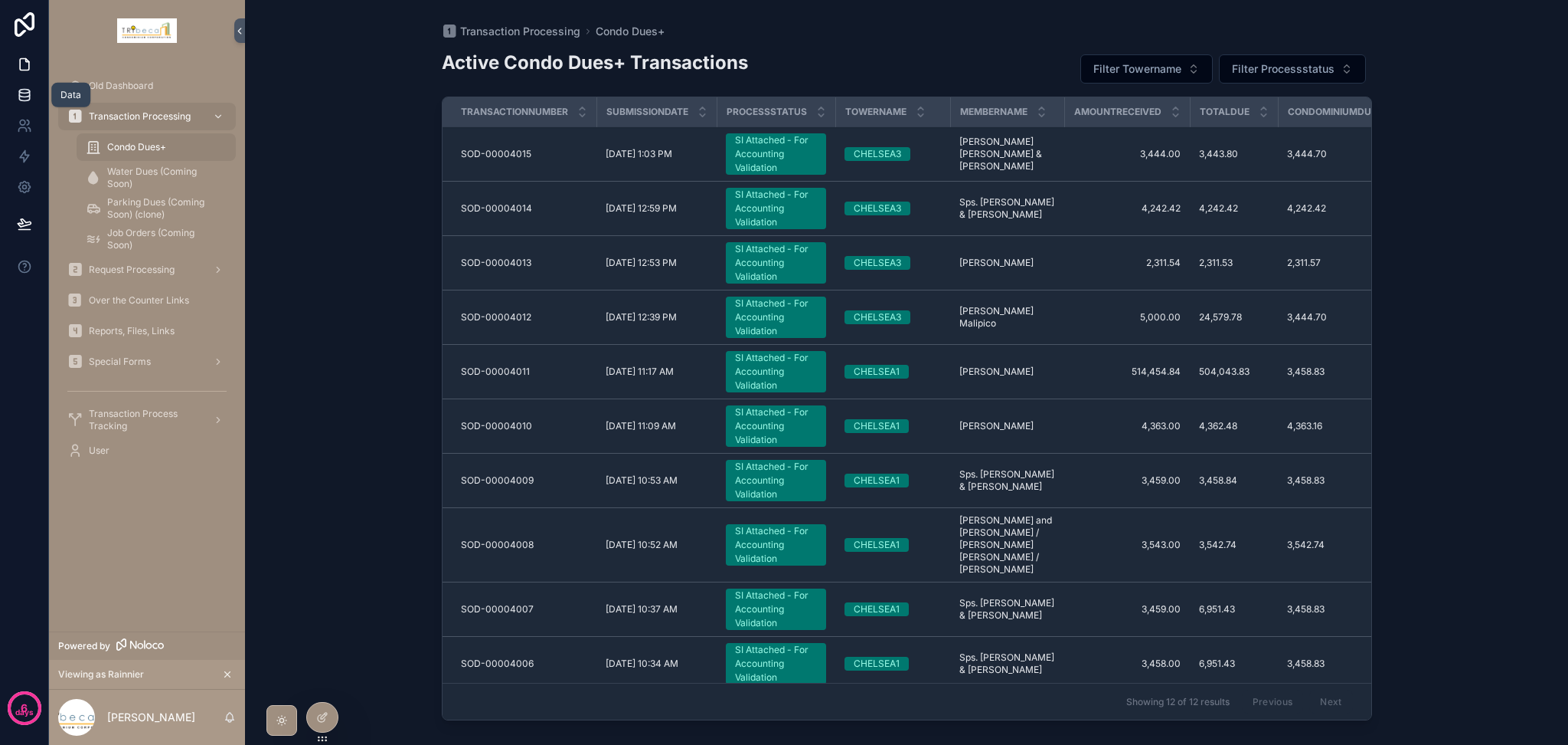
click at [16, 105] on link at bounding box center [24, 95] width 48 height 31
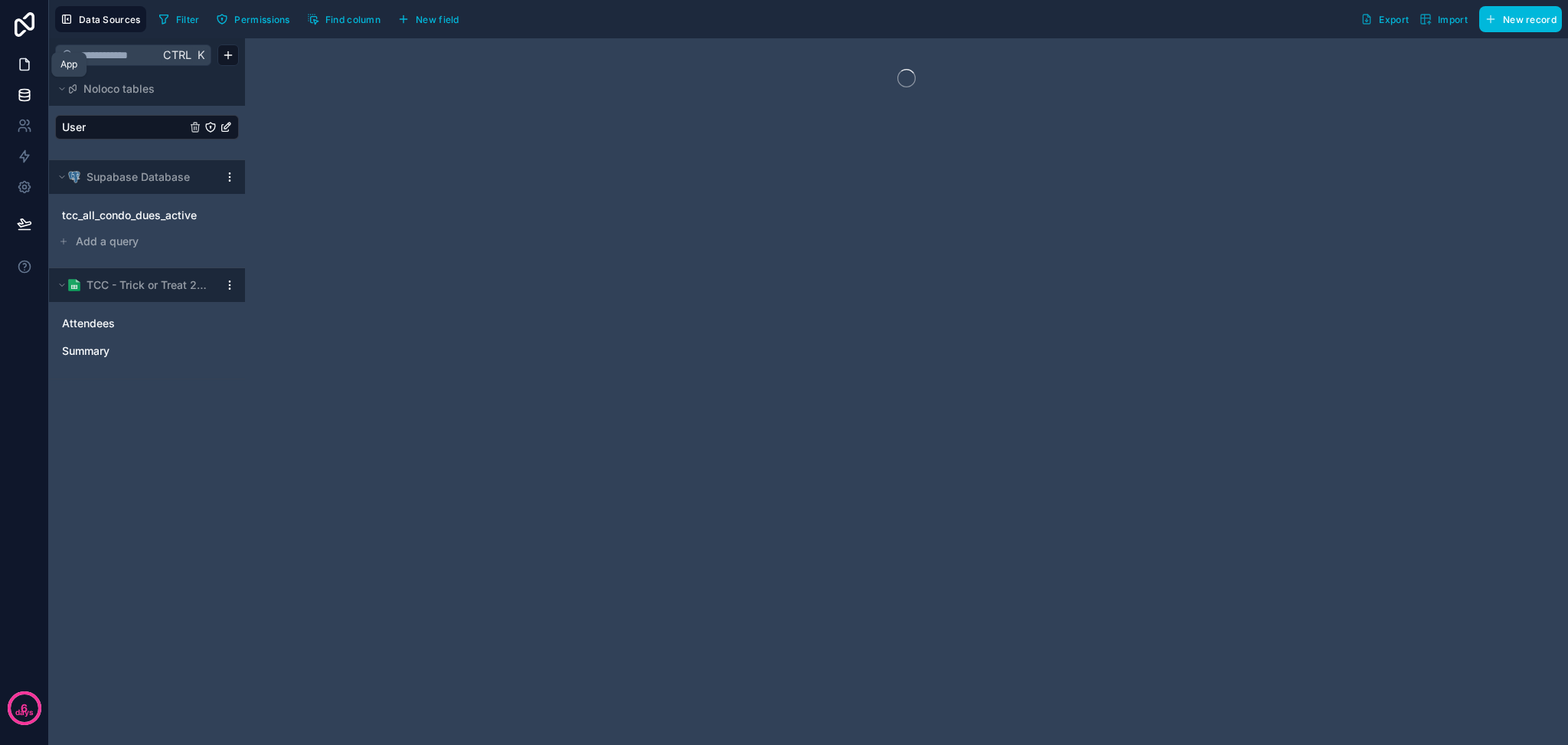
click at [25, 72] on link at bounding box center [24, 65] width 48 height 31
